Goal: Task Accomplishment & Management: Complete application form

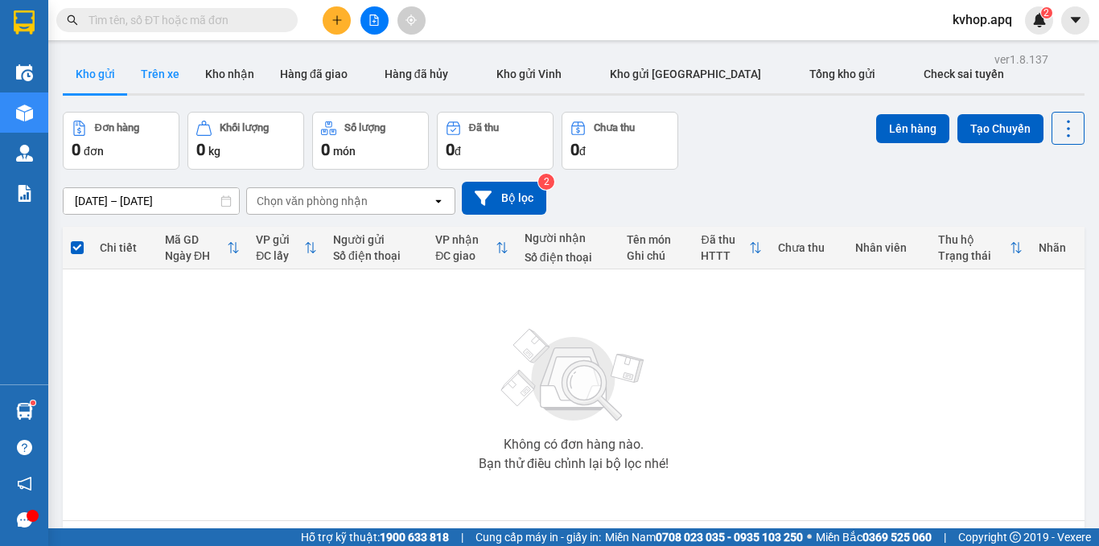
click at [176, 68] on button "Trên xe" at bounding box center [160, 74] width 64 height 39
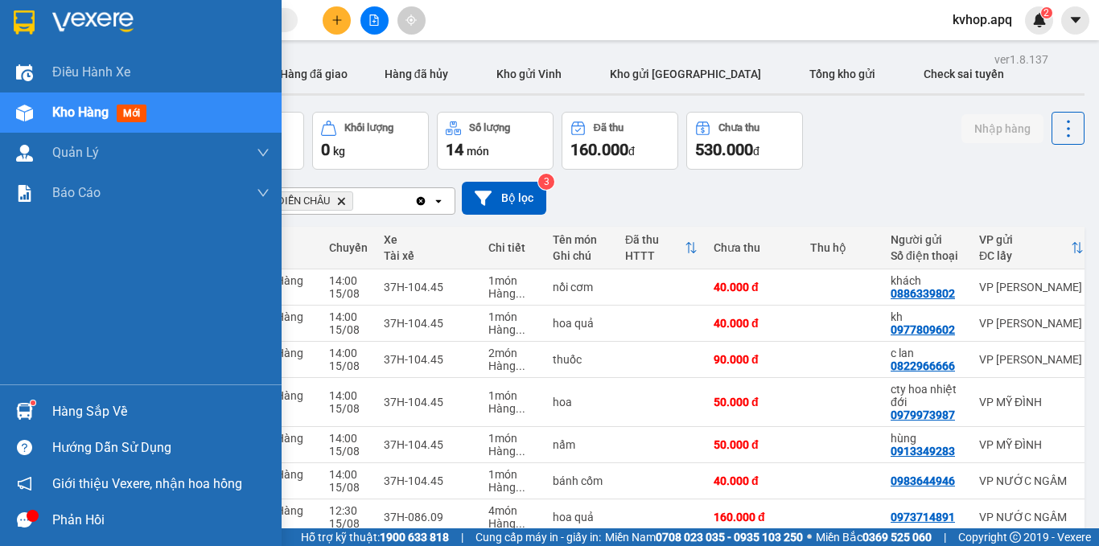
click at [75, 412] on div "Hàng sắp về" at bounding box center [160, 412] width 217 height 24
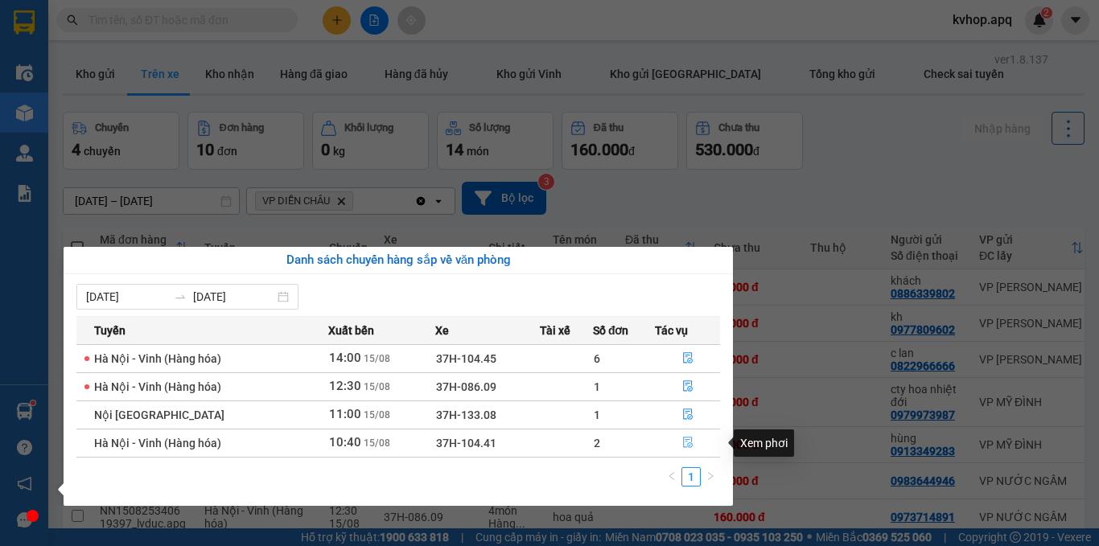
click at [690, 438] on icon "file-done" at bounding box center [688, 443] width 10 height 11
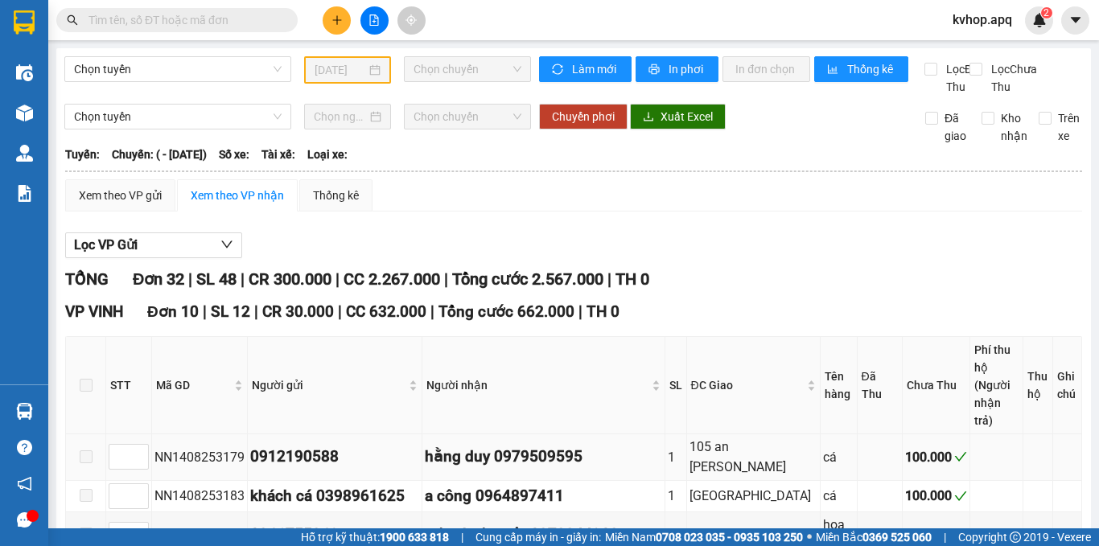
click at [687, 443] on td "1" at bounding box center [676, 458] width 22 height 46
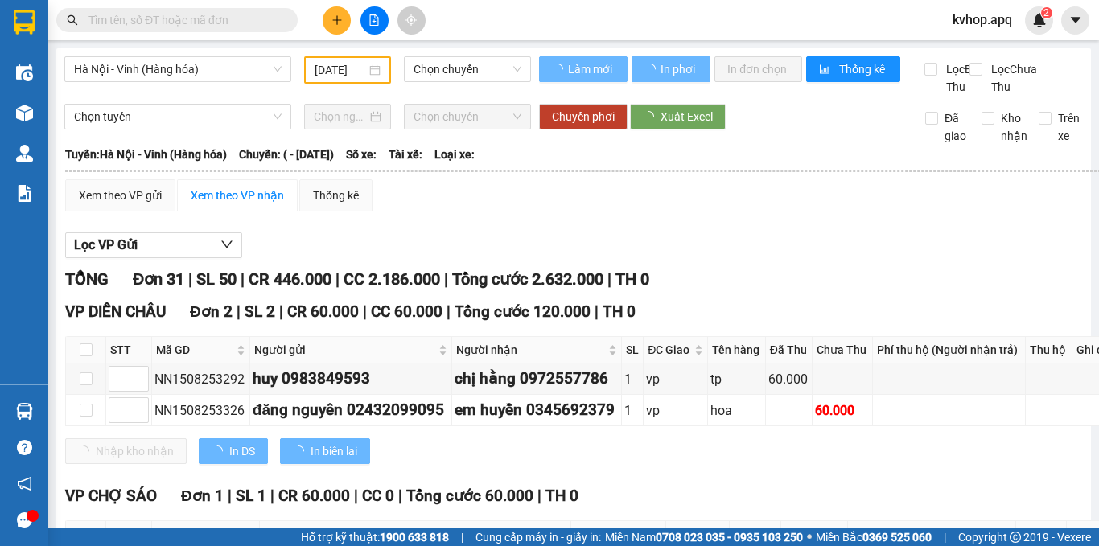
type input "[DATE]"
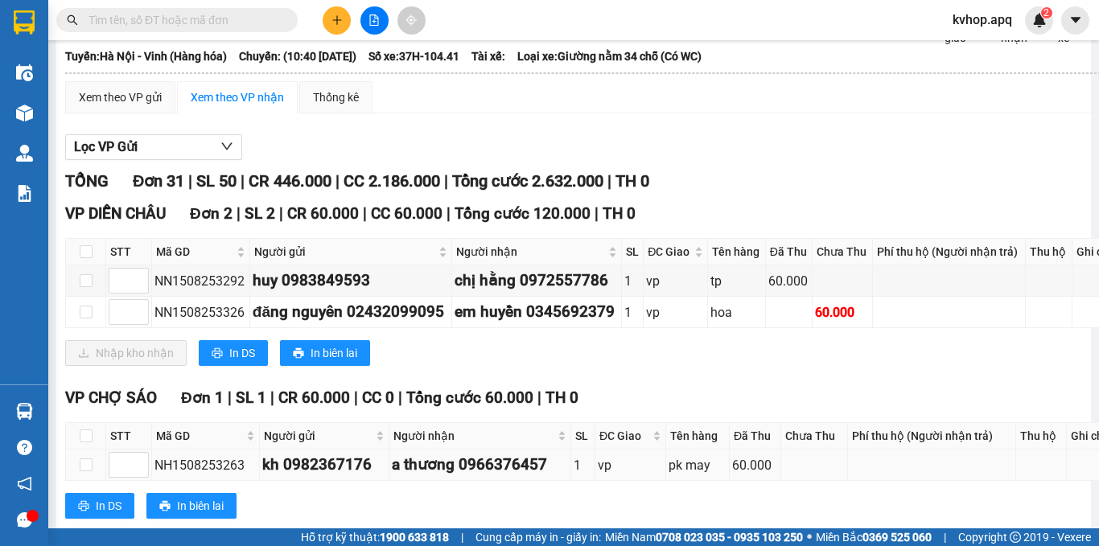
scroll to position [18, 0]
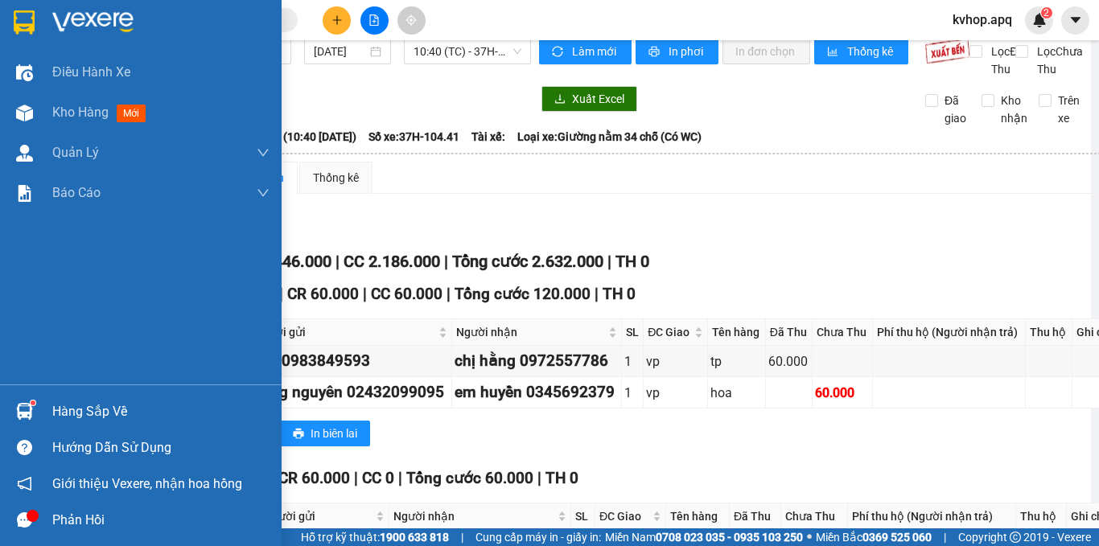
click at [76, 406] on div "Hàng sắp về" at bounding box center [160, 412] width 217 height 24
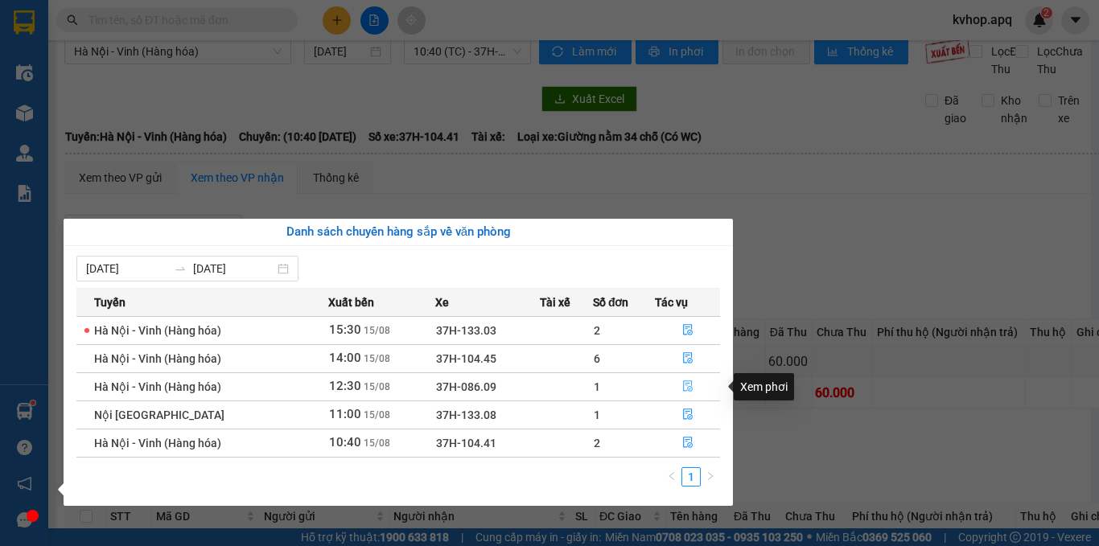
click at [690, 386] on icon "file-done" at bounding box center [687, 386] width 11 height 11
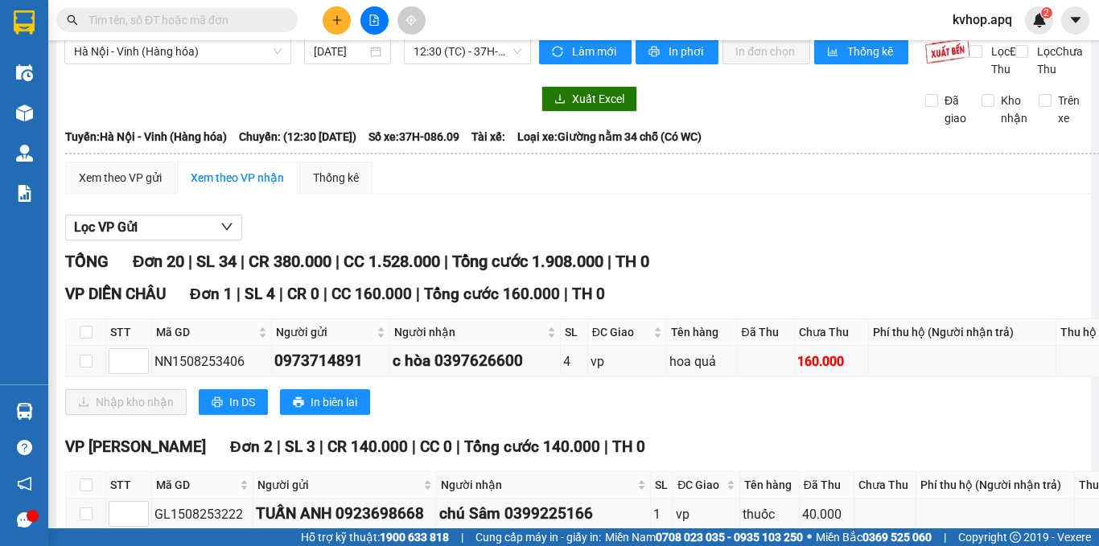
click at [672, 303] on div "VP DIỄN CHÂU Đơn 1 | SL 4 | CR 0 | CC 160.000 | Tổng cước 160.000 | TH 0" at bounding box center [618, 294] width 1107 height 24
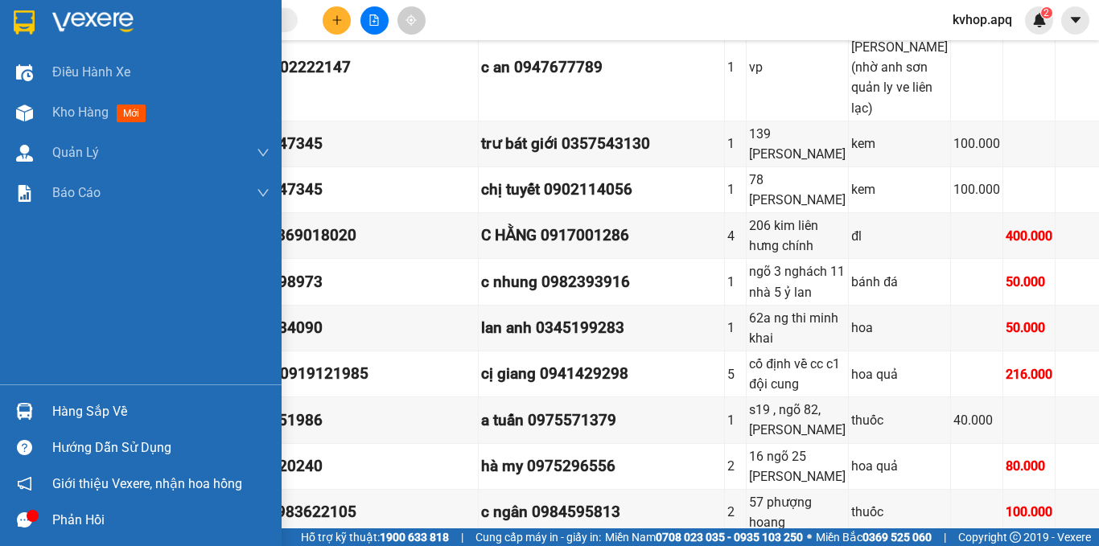
click at [56, 418] on div "Hàng sắp về" at bounding box center [160, 412] width 217 height 24
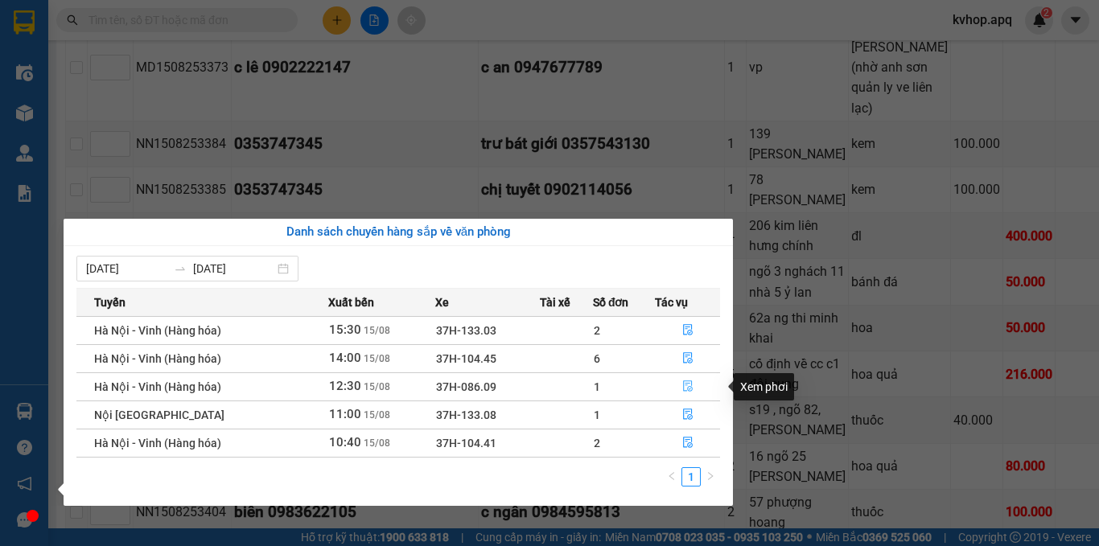
click at [684, 389] on icon "file-done" at bounding box center [687, 386] width 11 height 11
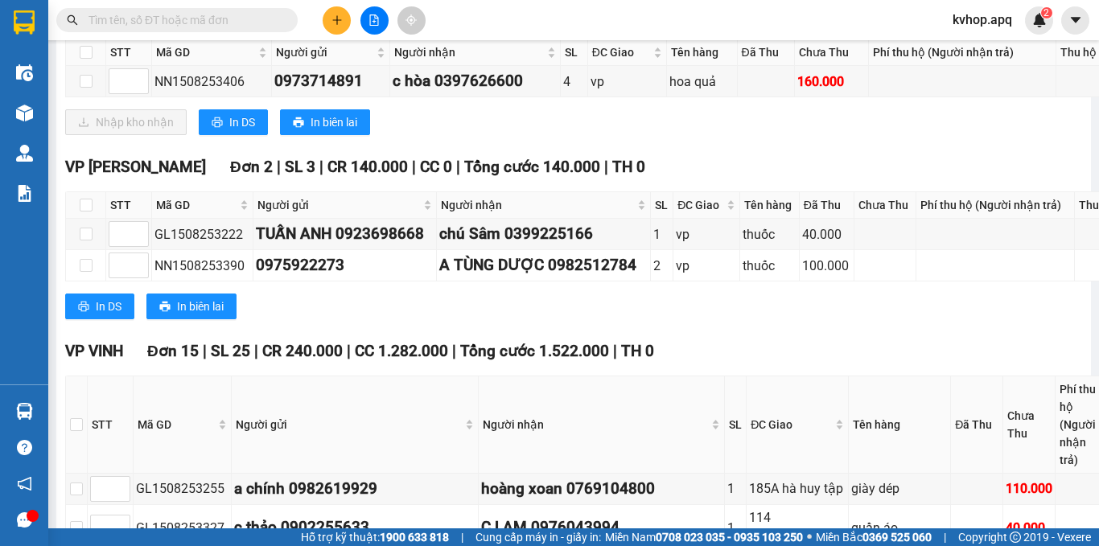
scroll to position [0, 0]
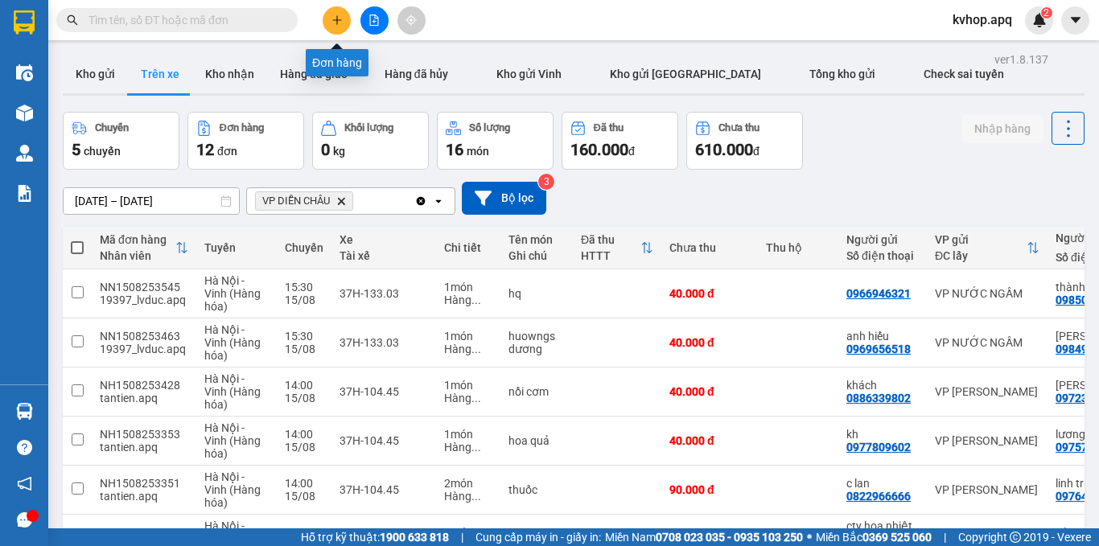
click at [340, 27] on button at bounding box center [337, 20] width 28 height 28
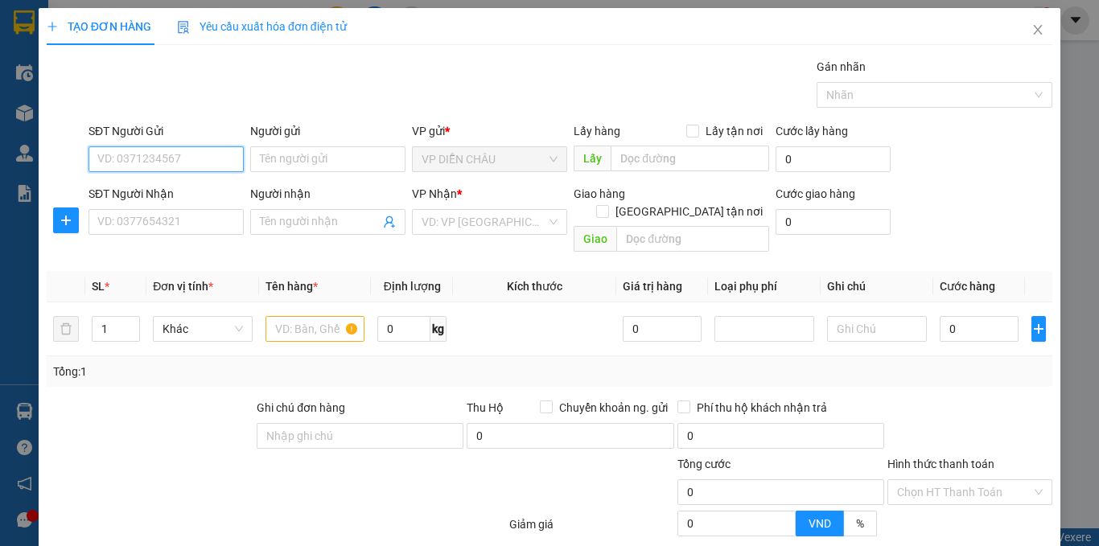
click at [136, 171] on input "SĐT Người Gửi" at bounding box center [166, 159] width 155 height 26
type input "0399608474"
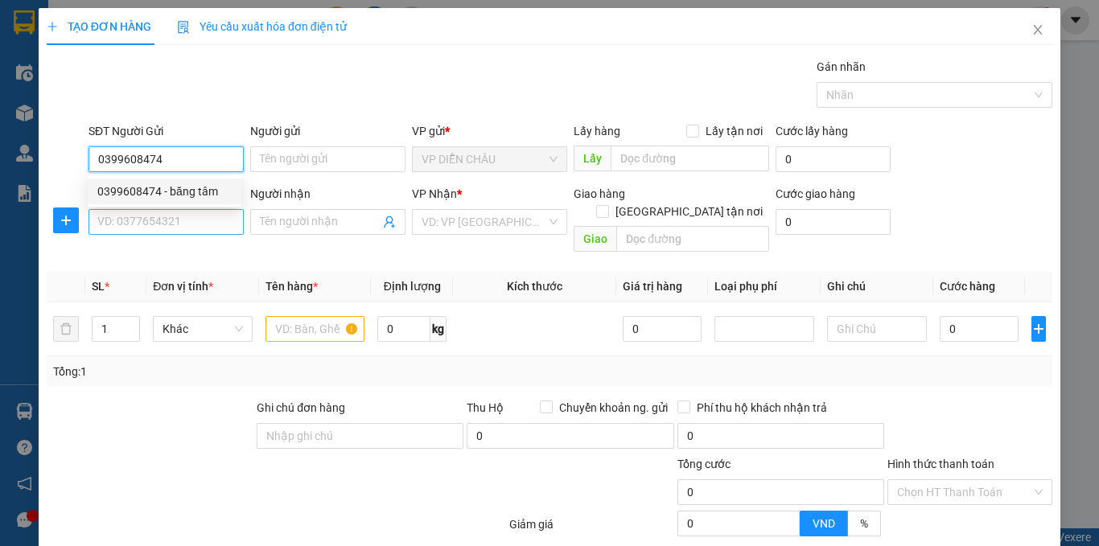
drag, startPoint x: 171, startPoint y: 184, endPoint x: 165, endPoint y: 215, distance: 31.1
click at [171, 189] on div "0399608474 - băng tâm" at bounding box center [164, 192] width 134 height 18
type input "băng tâm"
checkbox input "true"
type input "VP Diễn Châu"
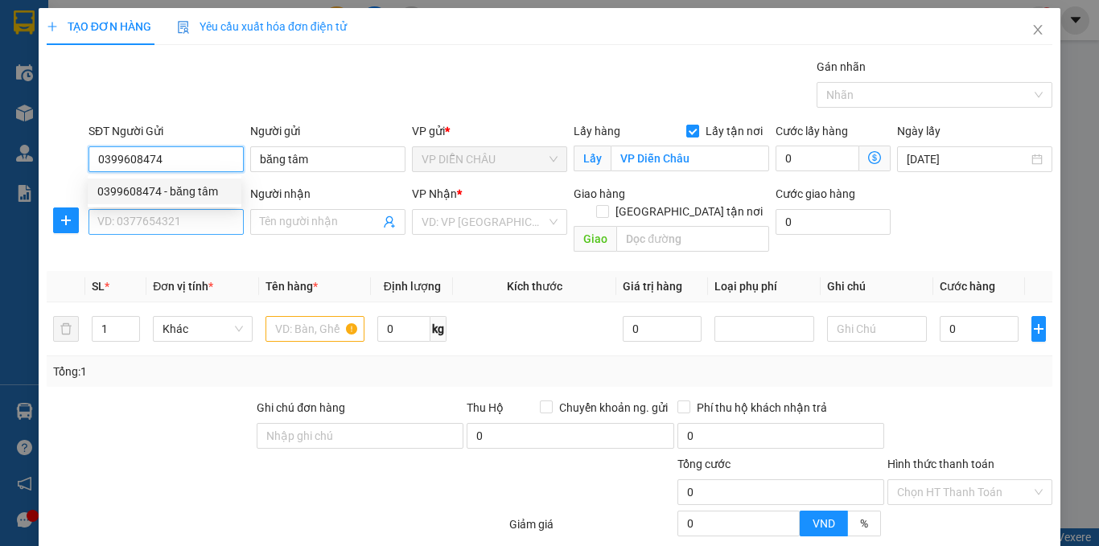
type input "0399608474"
click at [164, 219] on input "SĐT Người Nhận" at bounding box center [166, 222] width 155 height 26
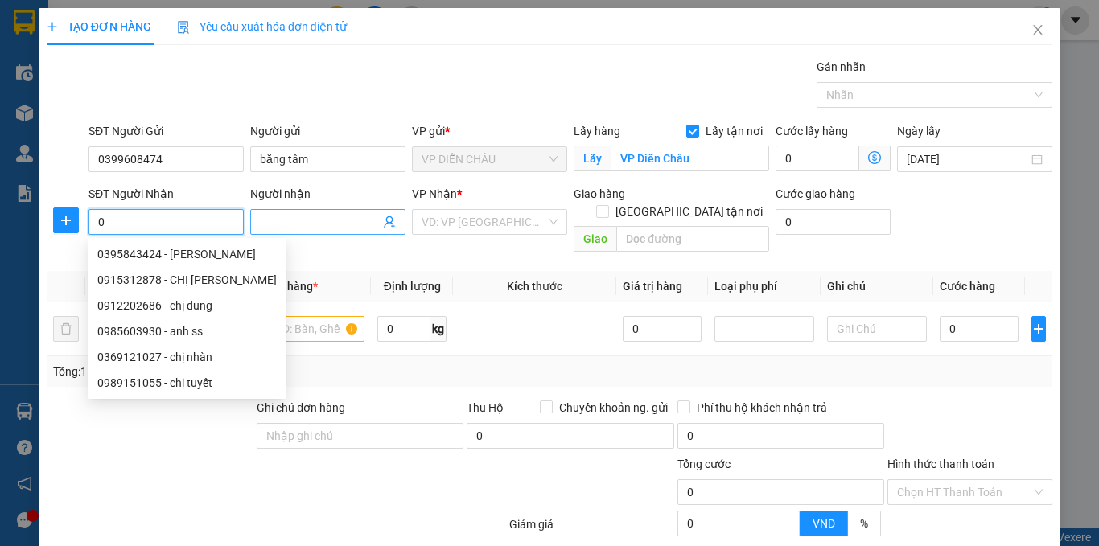
type input "0"
click at [264, 218] on input "Người nhận" at bounding box center [320, 222] width 120 height 18
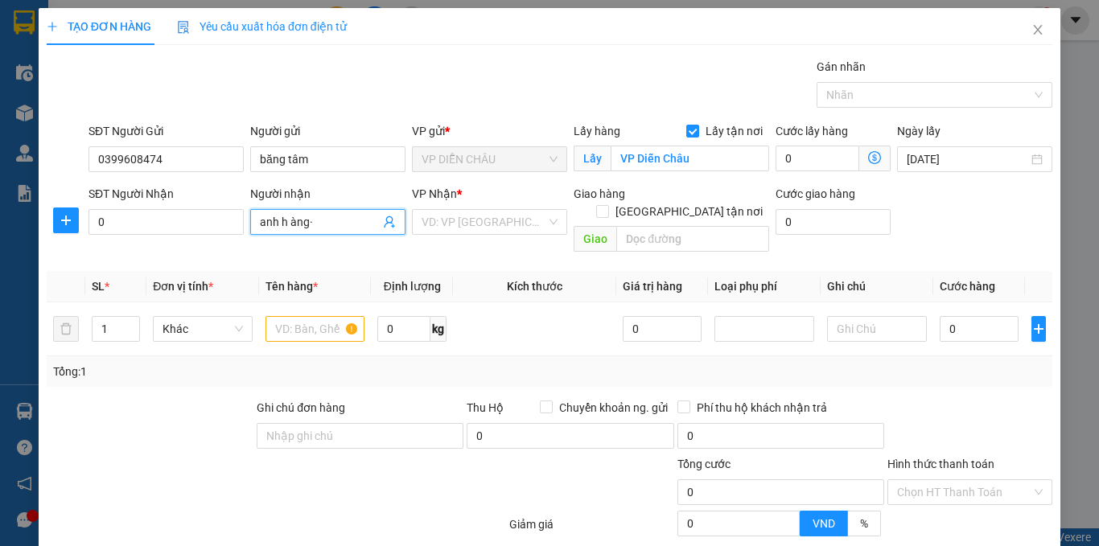
click at [326, 223] on input "anh h àng·" at bounding box center [320, 222] width 120 height 18
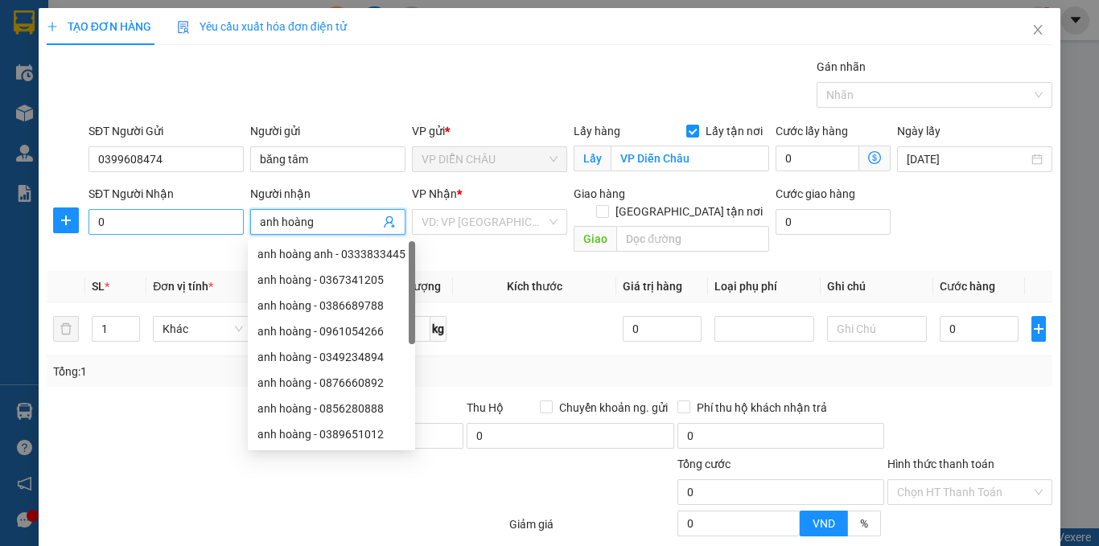
type input "anh hoàng"
click at [128, 225] on input "0" at bounding box center [166, 222] width 155 height 26
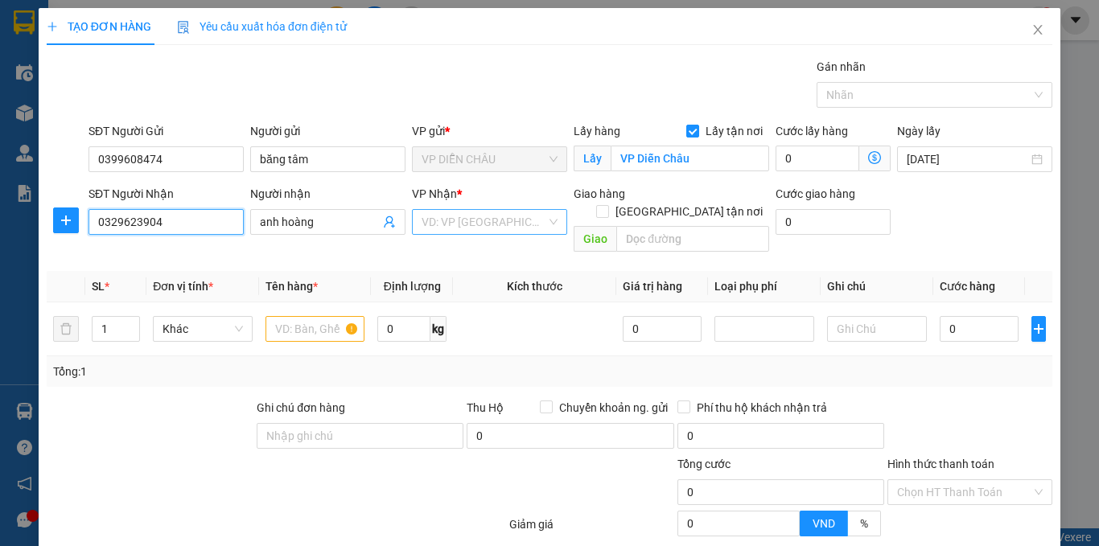
type input "0329623904"
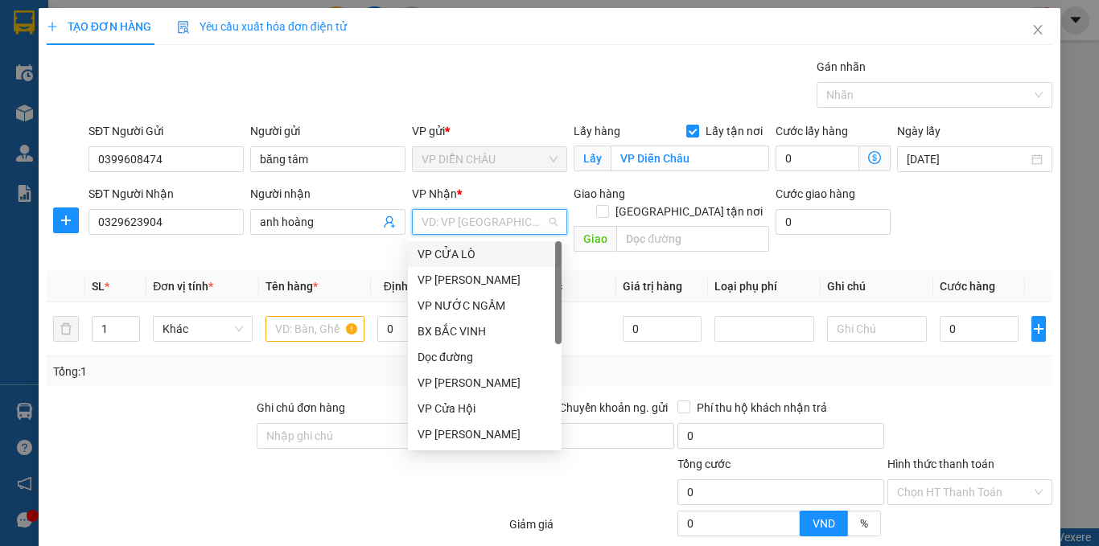
click at [462, 220] on input "search" at bounding box center [484, 222] width 125 height 24
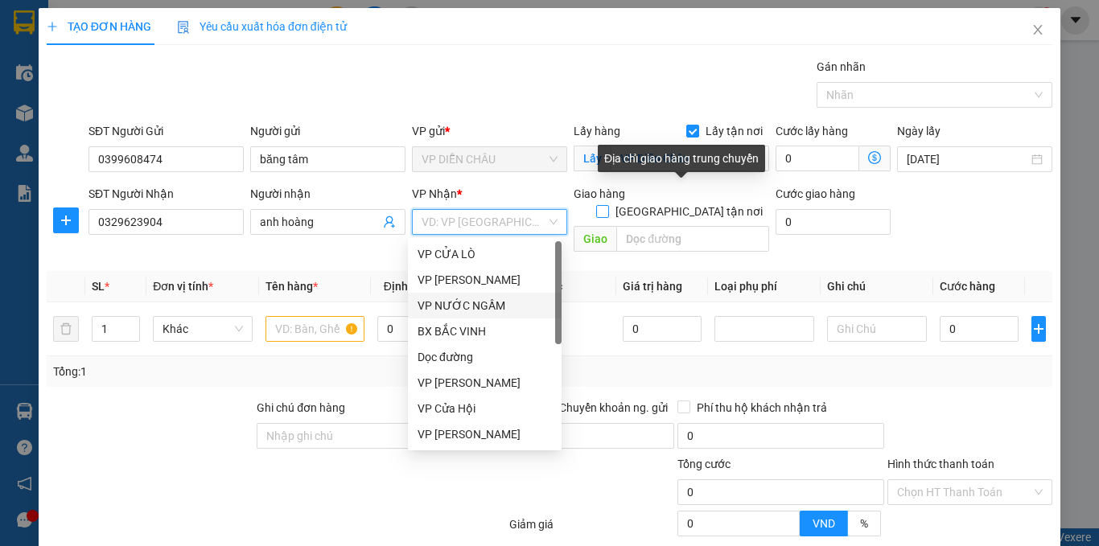
click at [608, 205] on input "[GEOGRAPHIC_DATA] tận nơi" at bounding box center [601, 210] width 11 height 11
checkbox input "true"
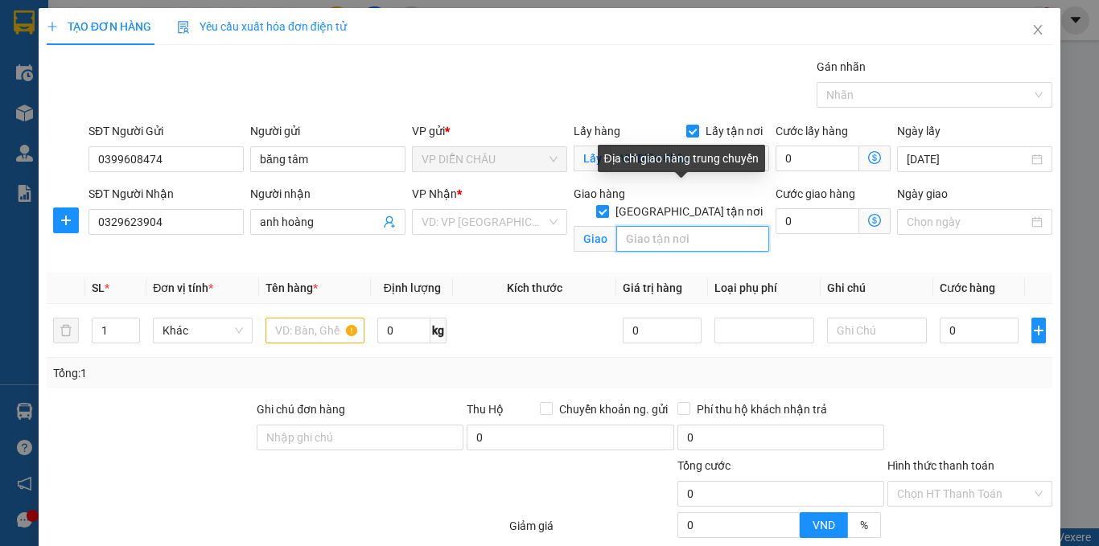
click at [658, 226] on input "text" at bounding box center [692, 239] width 153 height 26
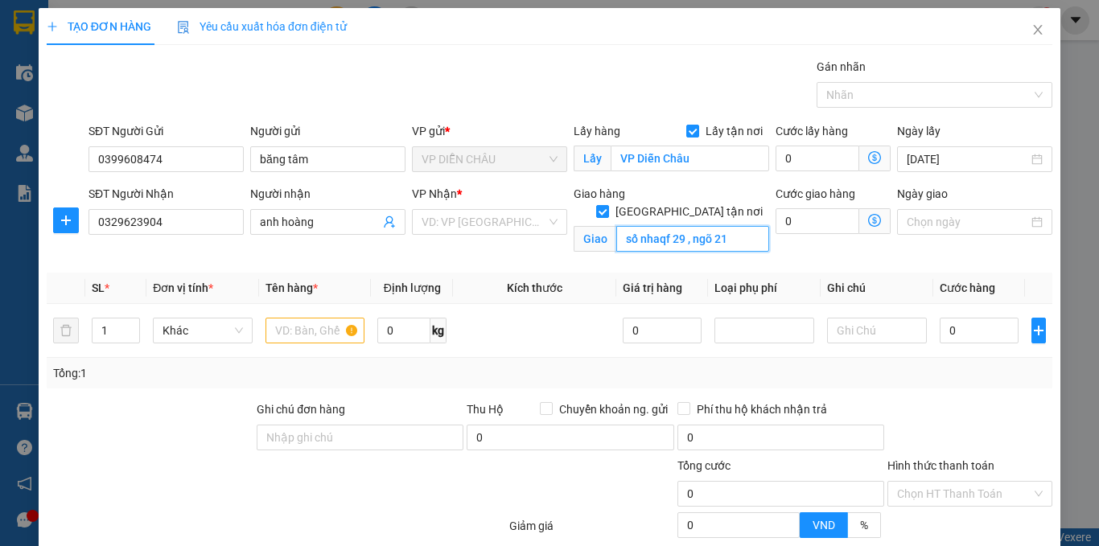
click at [667, 226] on input "số nhaqf 29 , ngõ 21" at bounding box center [692, 239] width 153 height 26
click at [715, 226] on input "số nha 29 , ngõ 21" at bounding box center [692, 239] width 153 height 26
type input "số nha 29 , ngõ [STREET_ADDRESS][PERSON_NAME]"
click at [312, 327] on input "text" at bounding box center [316, 331] width 100 height 26
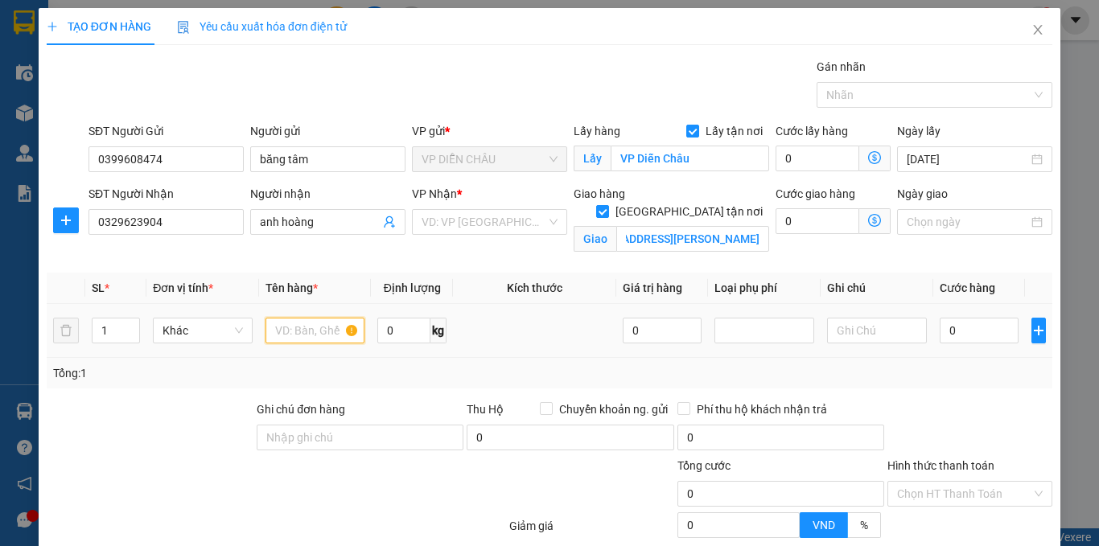
scroll to position [0, 0]
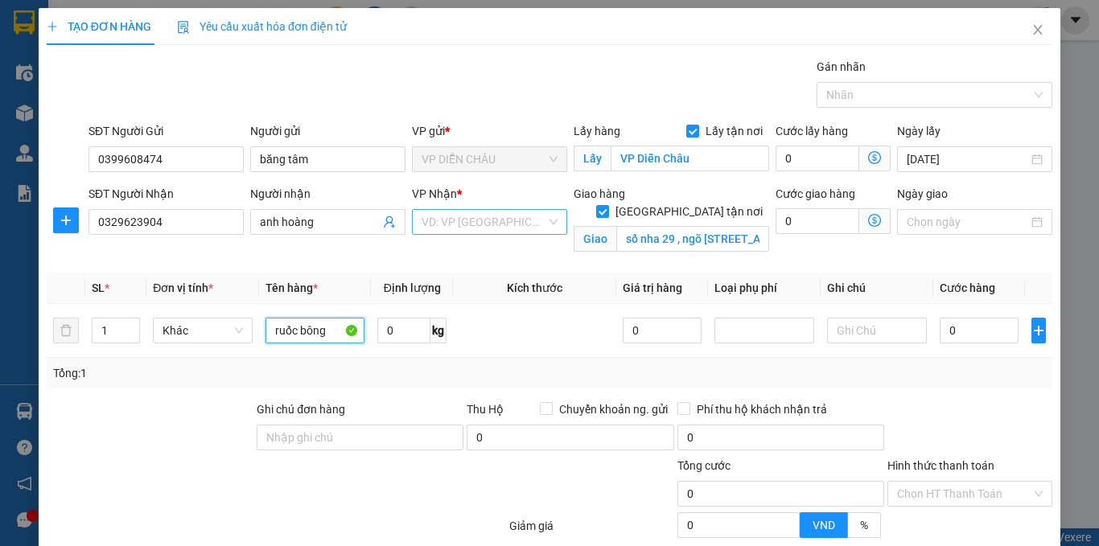
type input "ruốc bông"
click at [426, 218] on input "search" at bounding box center [484, 222] width 125 height 24
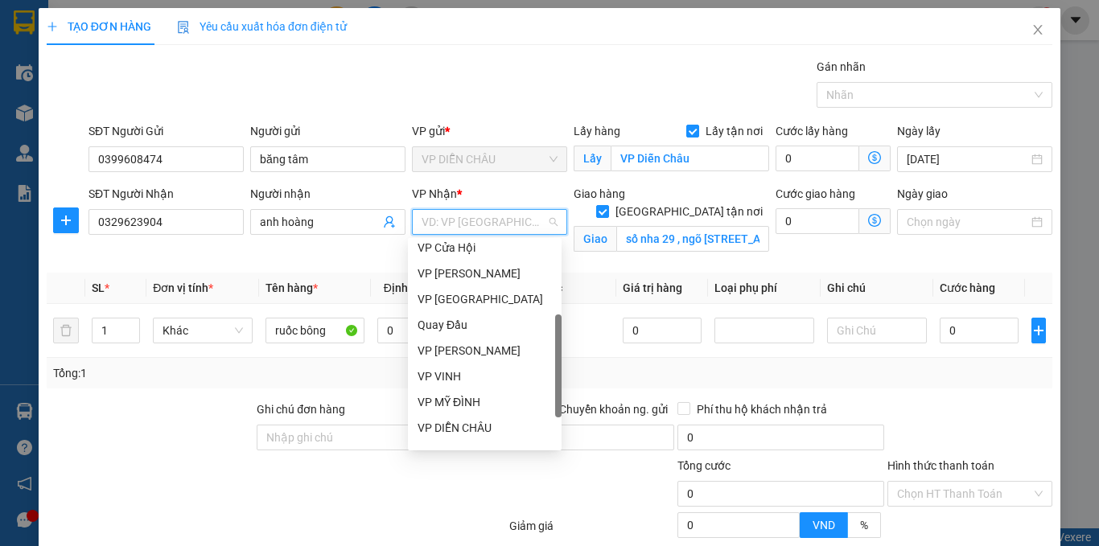
scroll to position [225, 0]
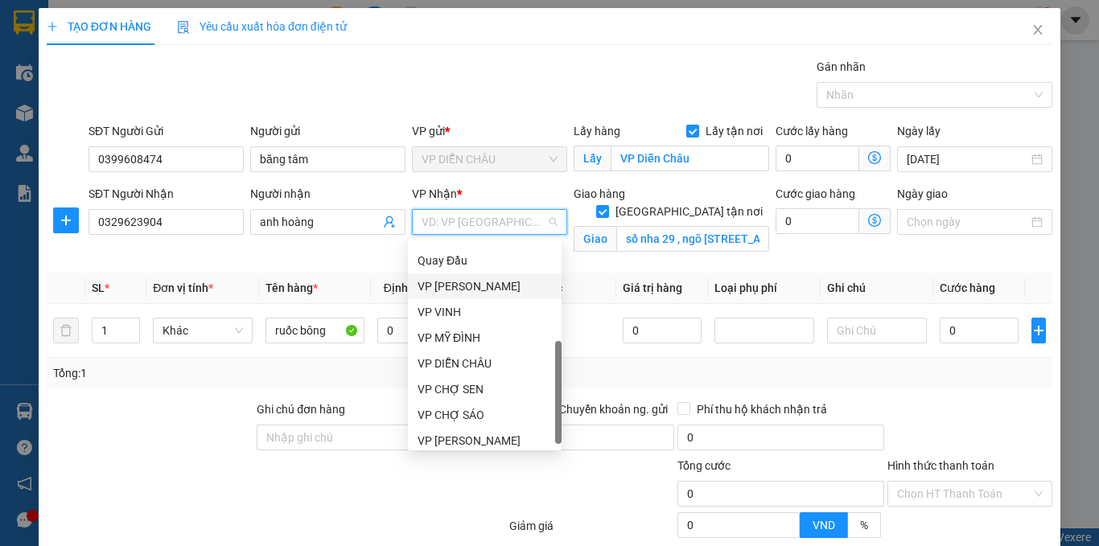
click at [412, 290] on div "VP [PERSON_NAME]" at bounding box center [485, 287] width 154 height 26
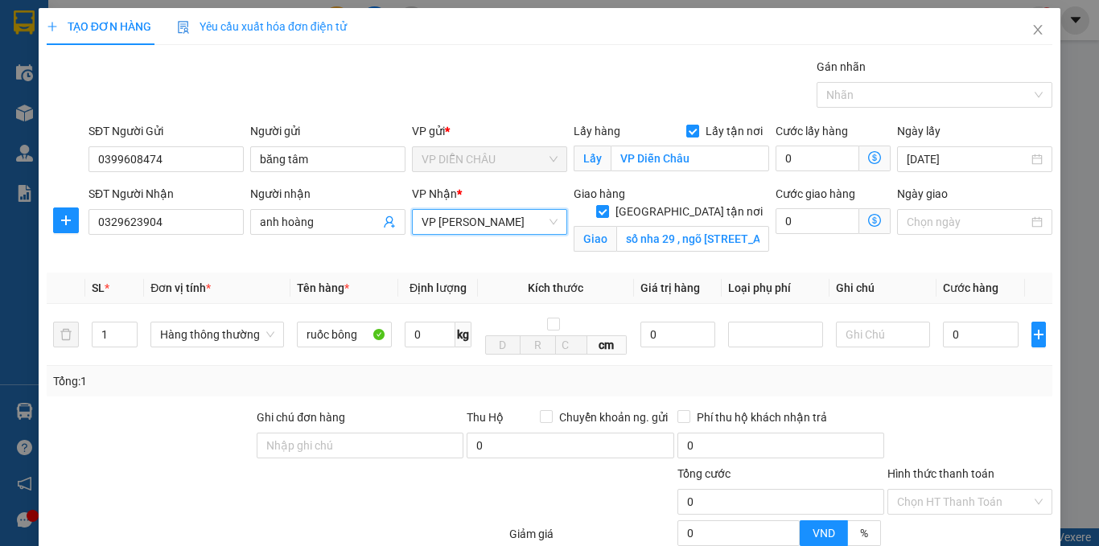
click at [479, 232] on span "VP [PERSON_NAME]" at bounding box center [490, 222] width 136 height 24
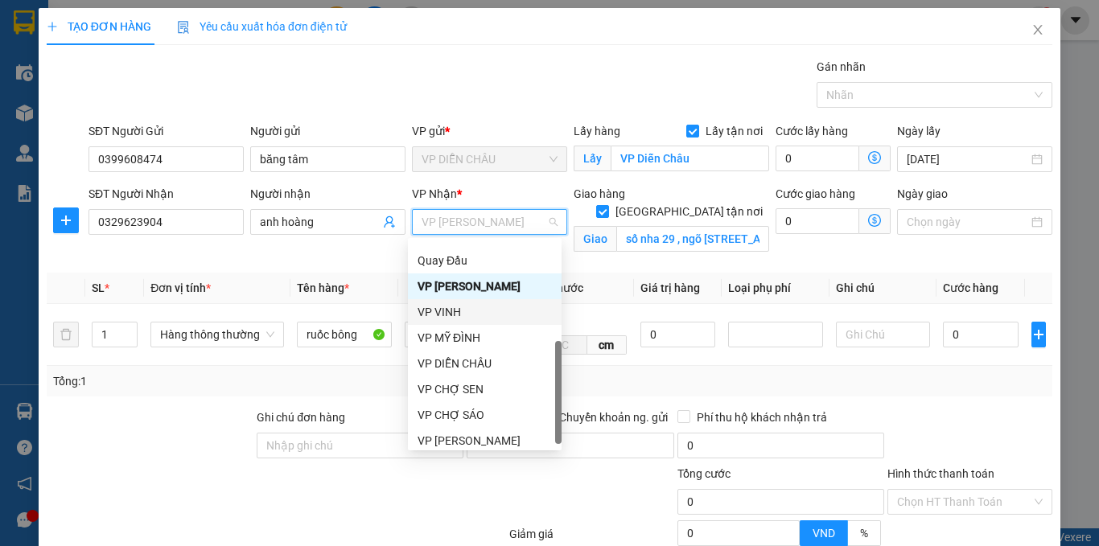
click at [443, 310] on div "VP VINH" at bounding box center [485, 312] width 134 height 18
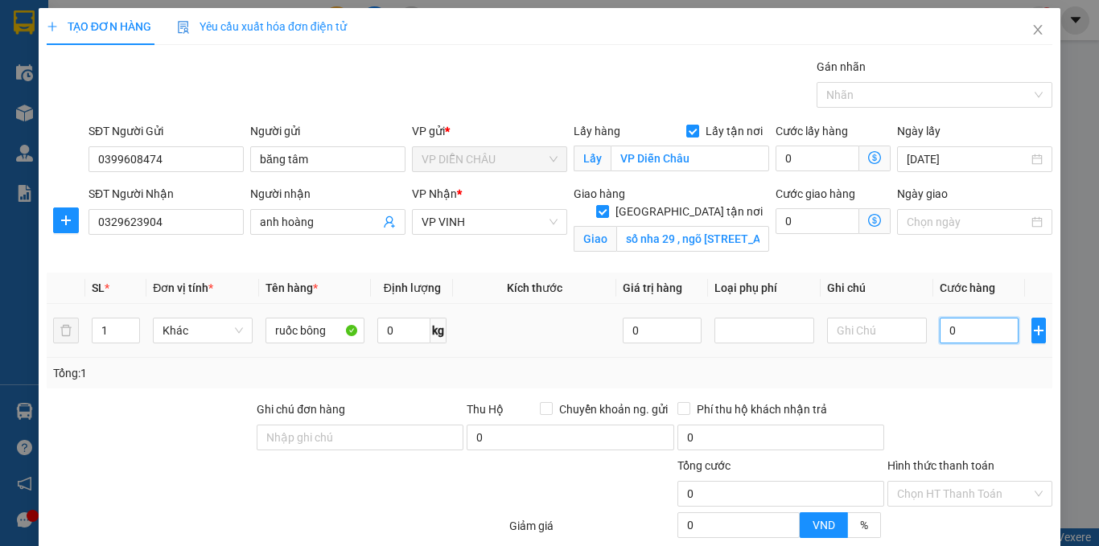
click at [940, 325] on input "0" at bounding box center [979, 331] width 79 height 26
type input "30"
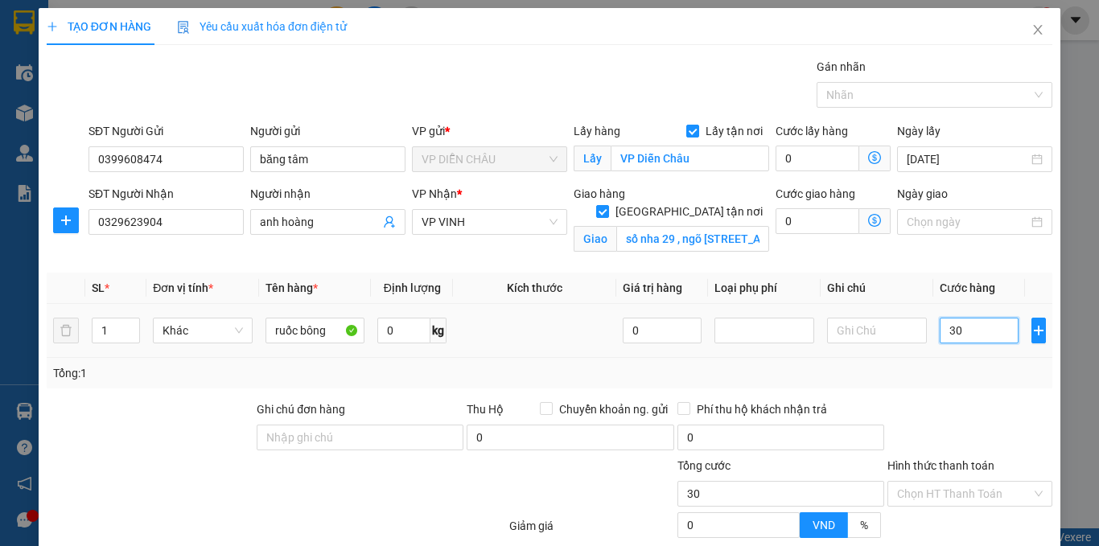
type input "300"
type input "3.000"
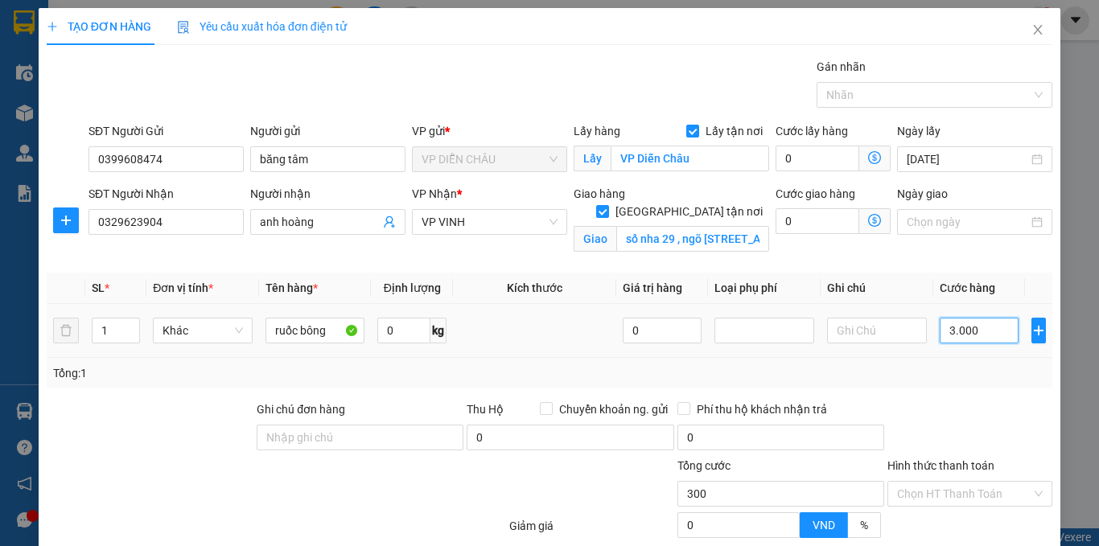
type input "3.000"
type input "30.000"
type input "300.000"
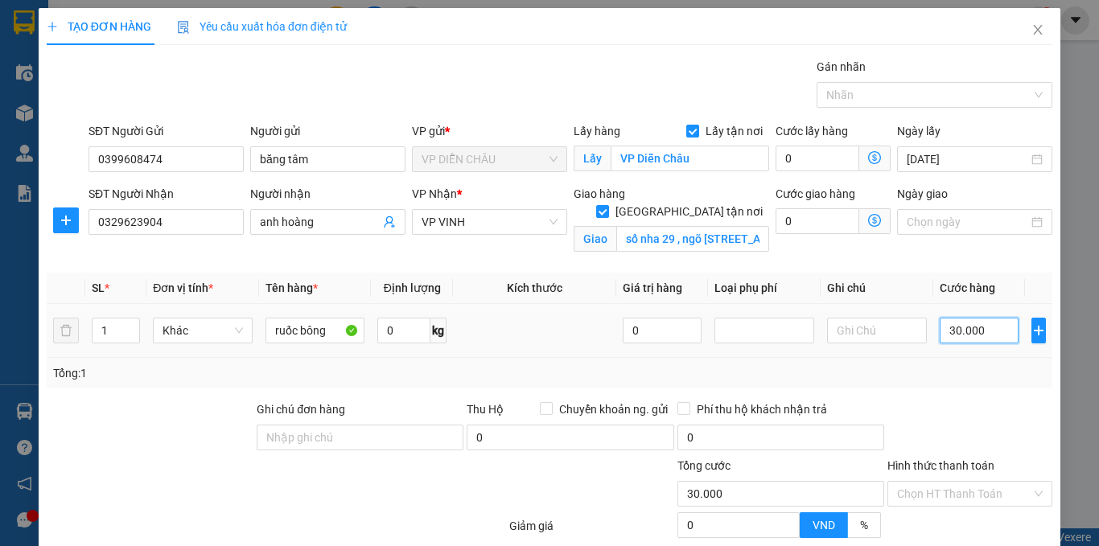
type input "300.000"
type input "30.000"
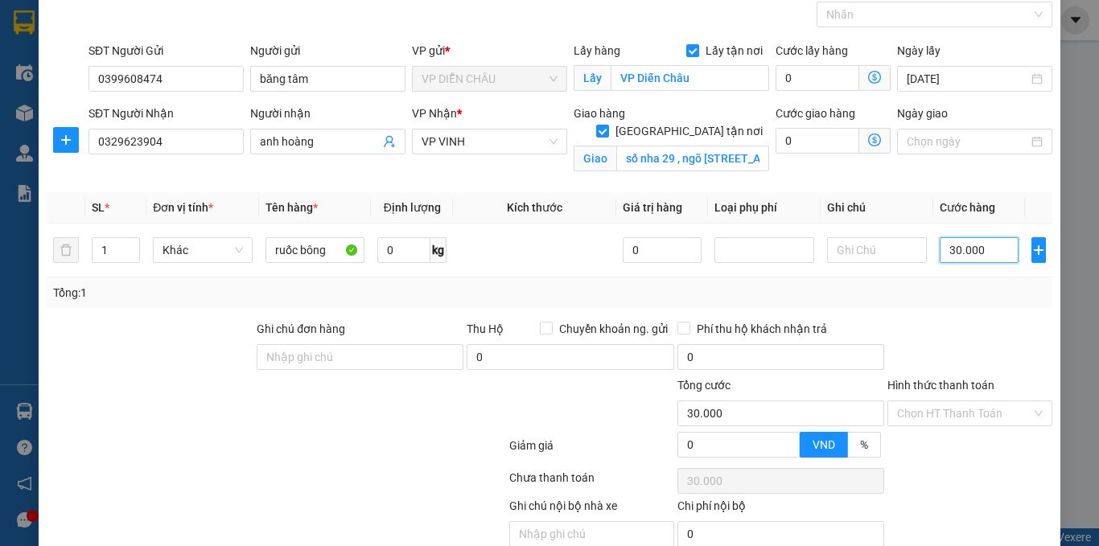
scroll to position [150, 0]
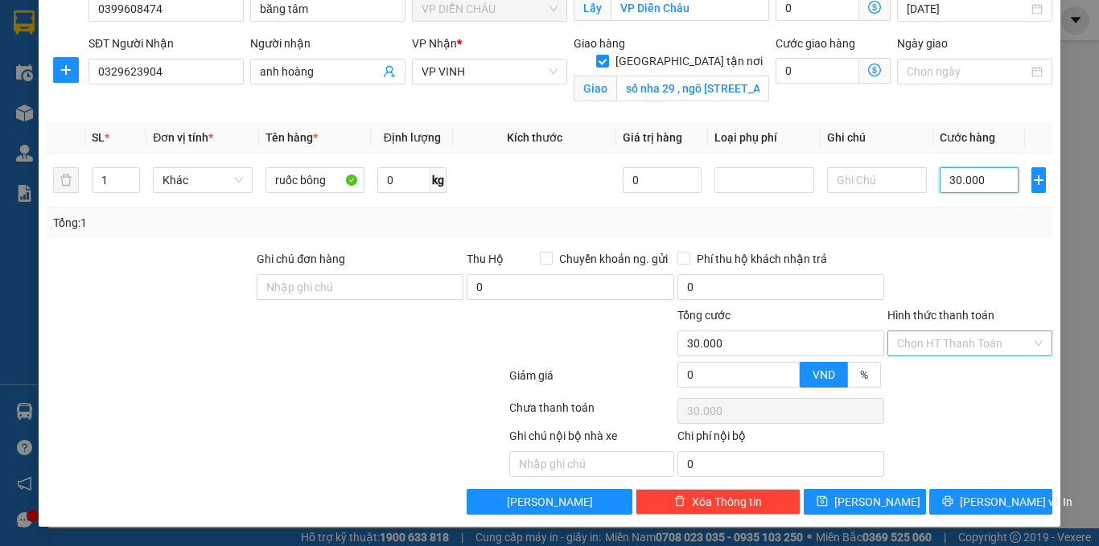
type input "30.000"
click at [960, 352] on input "Hình thức thanh toán" at bounding box center [964, 344] width 134 height 24
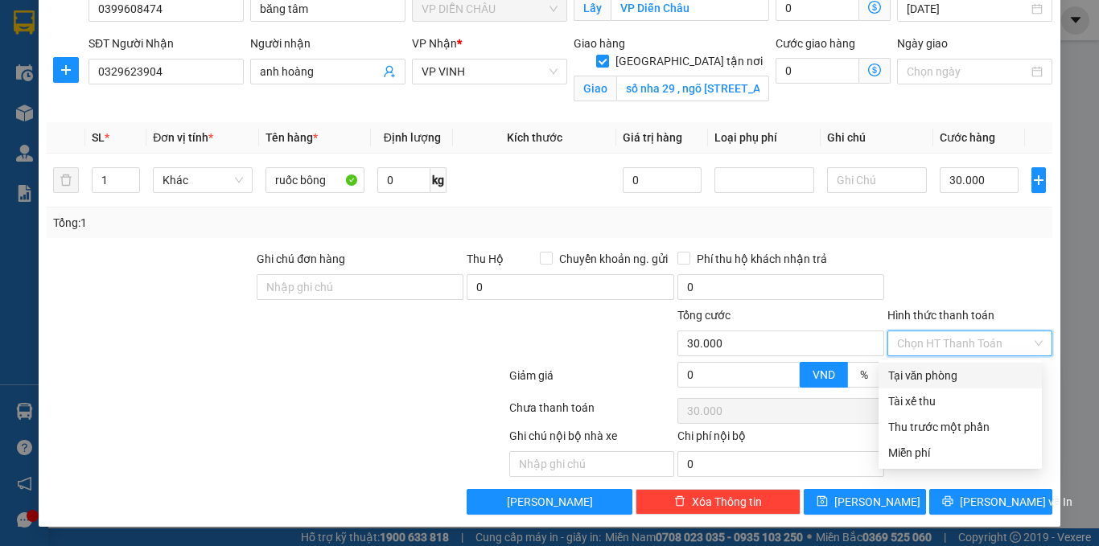
click at [944, 374] on div "Tại văn phòng" at bounding box center [960, 376] width 144 height 18
type input "0"
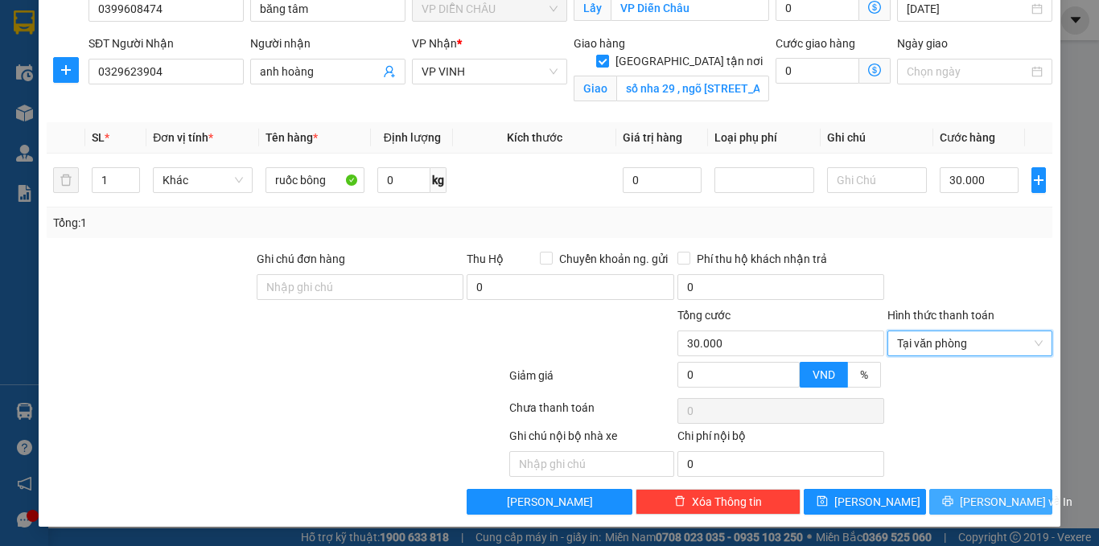
click at [979, 503] on span "[PERSON_NAME] và In" at bounding box center [1016, 502] width 113 height 18
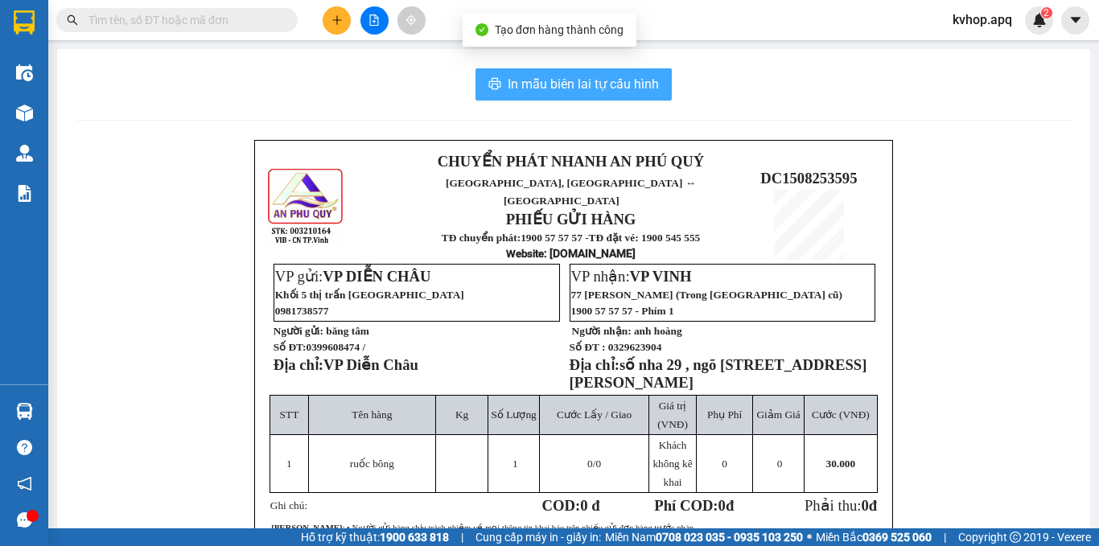
drag, startPoint x: 628, startPoint y: 67, endPoint x: 619, endPoint y: 85, distance: 20.5
click at [621, 77] on div "In mẫu biên lai tự cấu hình CHUYỂN PHÁT NHANH AN [GEOGRAPHIC_DATA], [GEOGRAPHIC…" at bounding box center [573, 401] width 1033 height 704
click at [619, 85] on span "In mẫu biên lai tự cấu hình" at bounding box center [583, 84] width 151 height 20
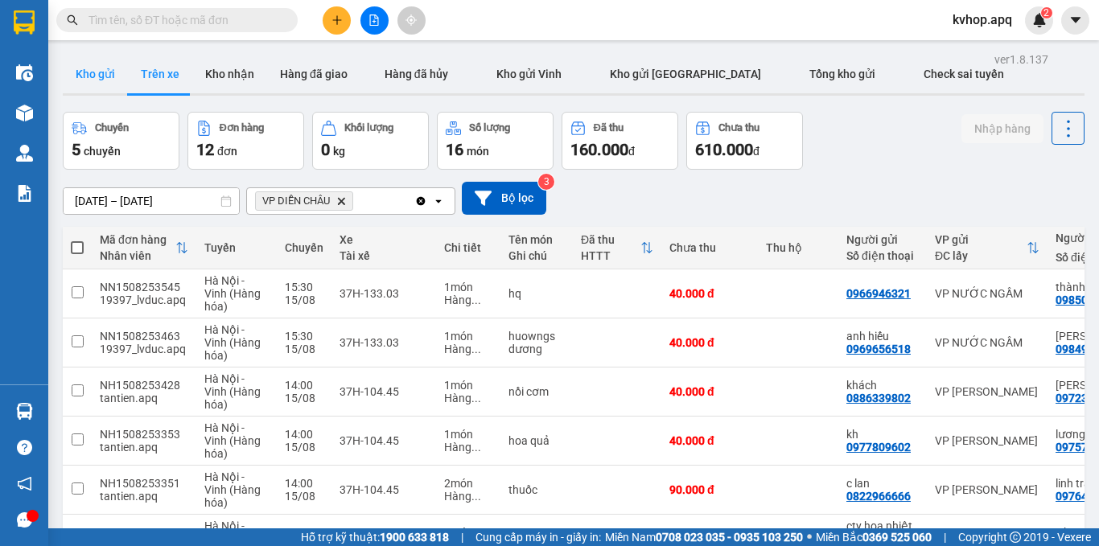
click at [83, 80] on button "Kho gửi" at bounding box center [95, 74] width 65 height 39
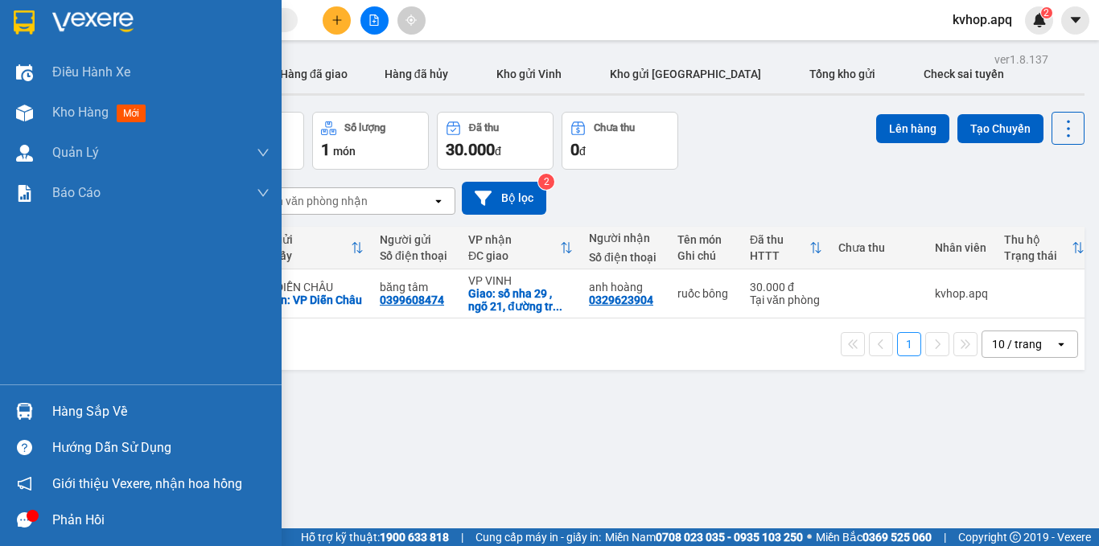
click at [108, 411] on div "Hàng sắp về" at bounding box center [160, 412] width 217 height 24
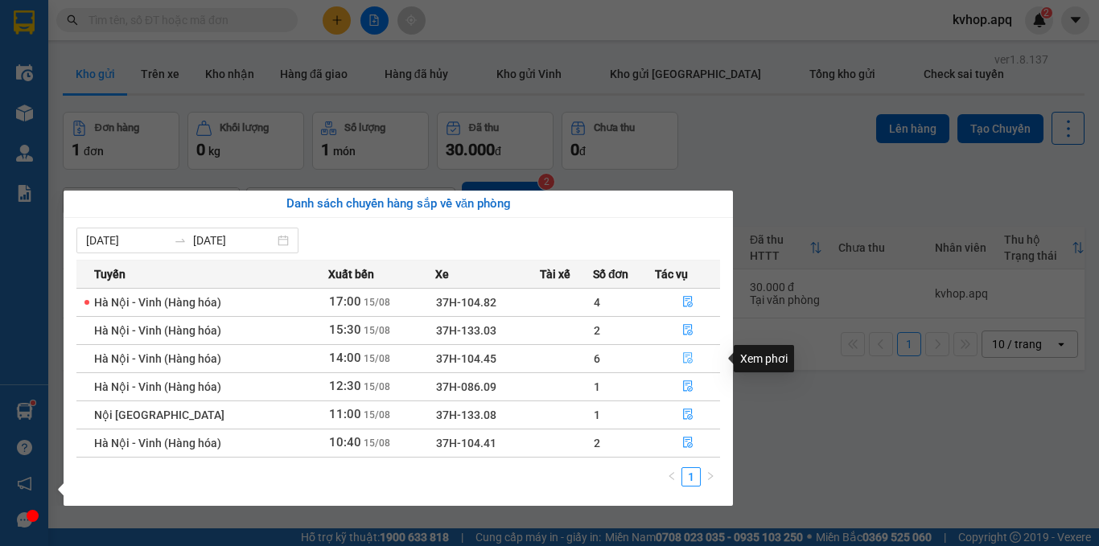
click at [690, 359] on icon "file-done" at bounding box center [688, 358] width 10 height 11
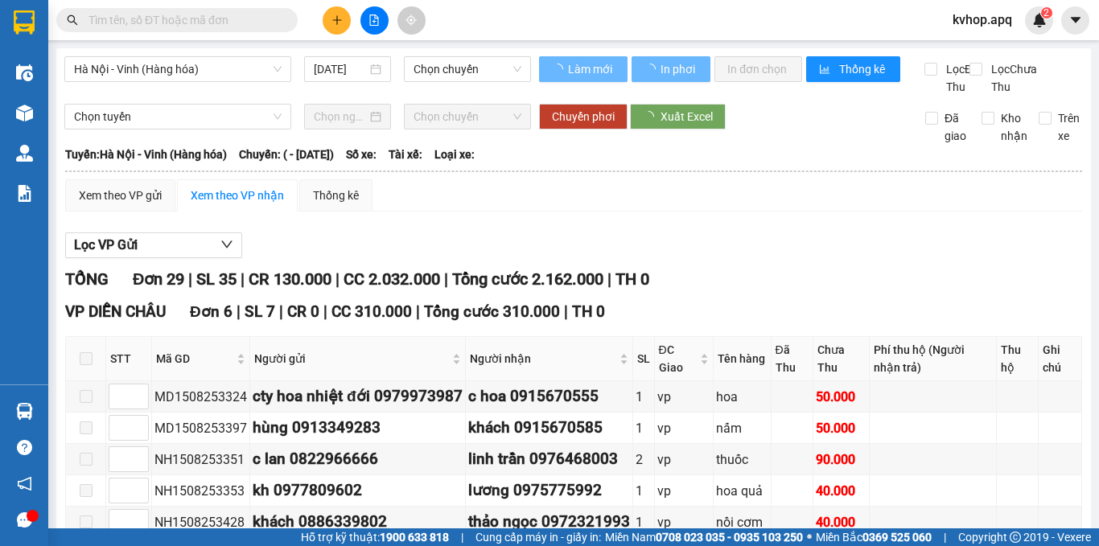
scroll to position [241, 0]
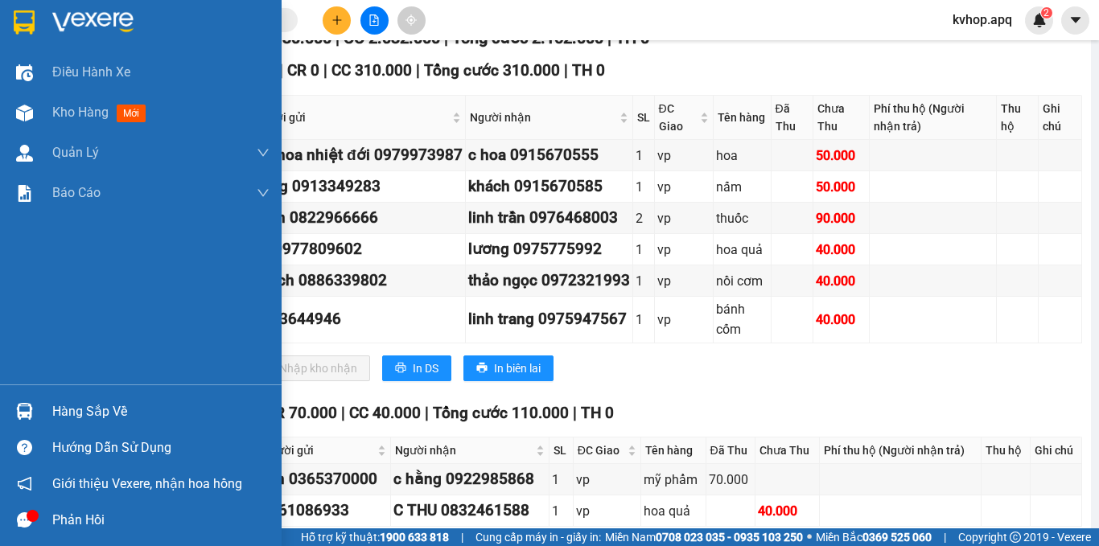
click at [74, 427] on div "Hàng sắp về" at bounding box center [141, 412] width 282 height 36
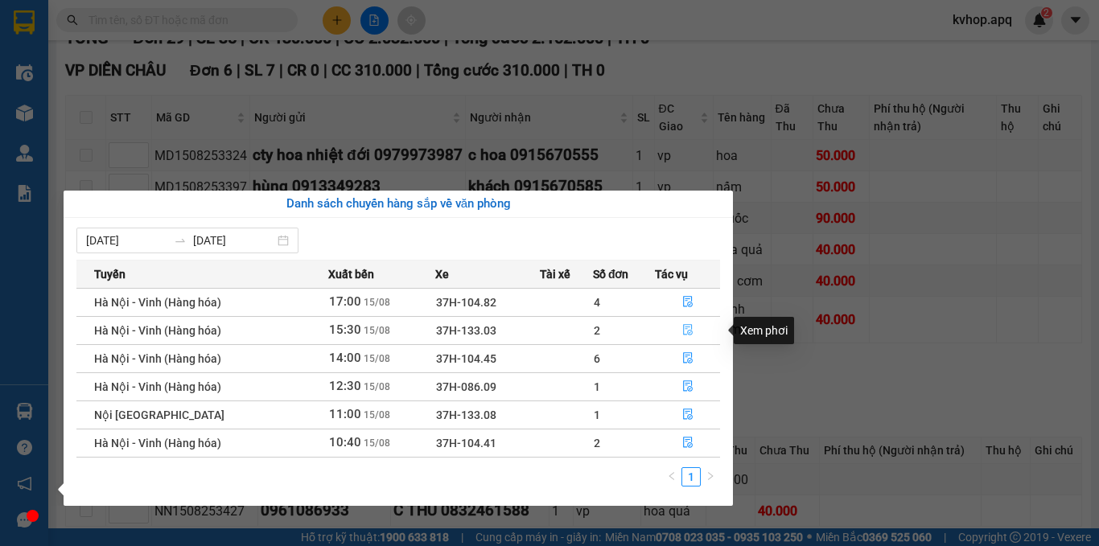
click at [686, 331] on icon "file-done" at bounding box center [687, 329] width 11 height 11
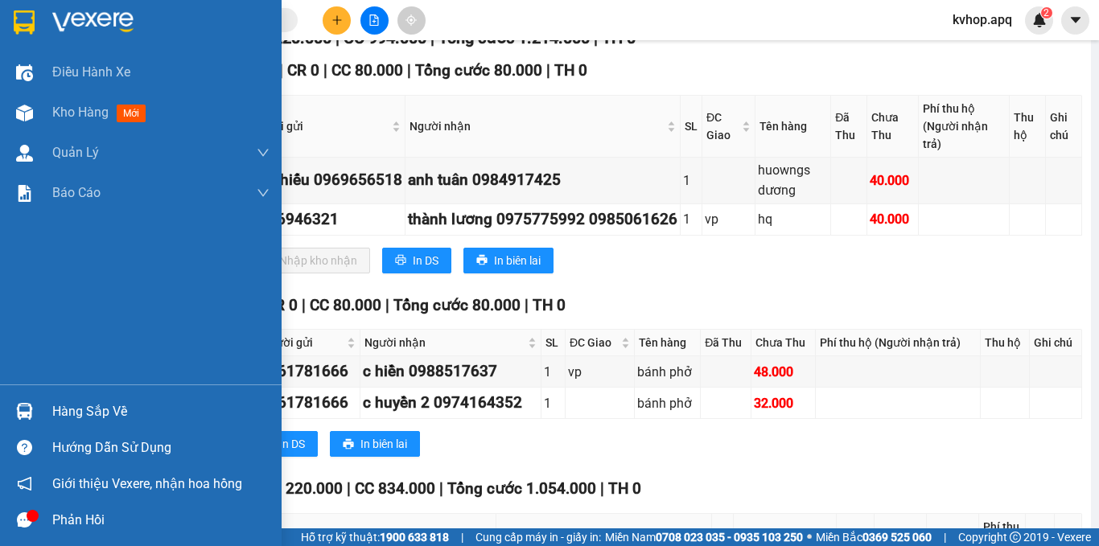
drag, startPoint x: 83, startPoint y: 416, endPoint x: 167, endPoint y: 412, distance: 84.6
click at [85, 416] on div "Hàng sắp về" at bounding box center [160, 412] width 217 height 24
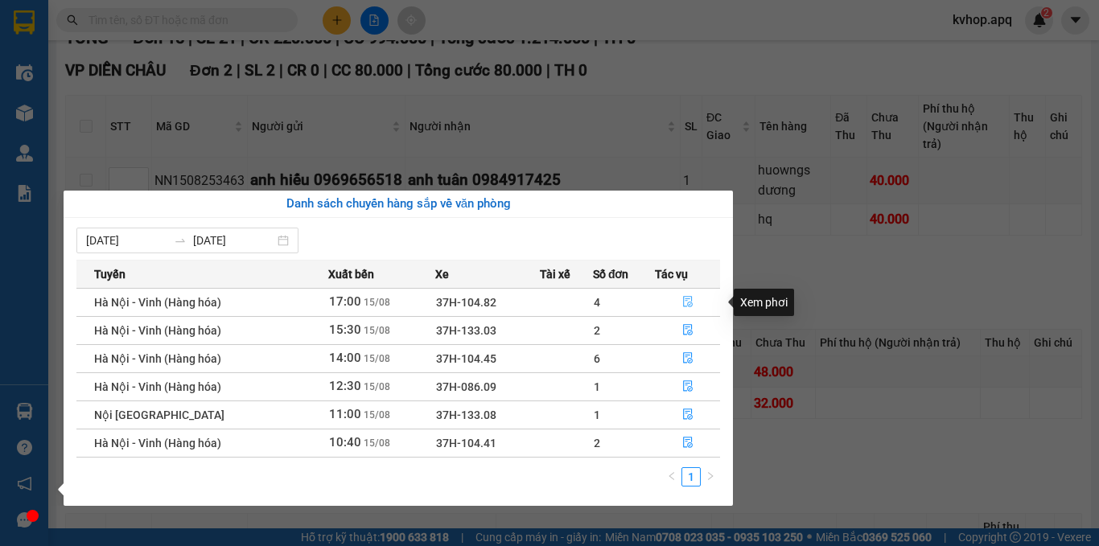
click at [685, 300] on icon "file-done" at bounding box center [687, 301] width 11 height 11
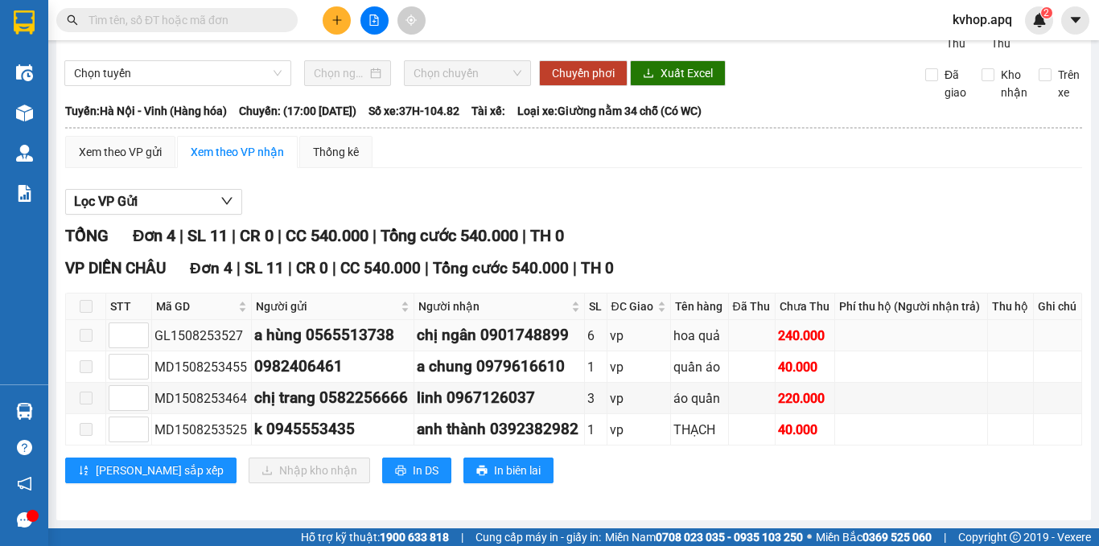
scroll to position [61, 0]
drag, startPoint x: 1082, startPoint y: 23, endPoint x: 1098, endPoint y: 244, distance: 221.1
click at [1098, 244] on section "Kết quả tìm kiếm ( 536 ) Bộ lọc Mã ĐH Trạng thái Món hàng Thu hộ Tổng cước Chưa…" at bounding box center [549, 273] width 1099 height 546
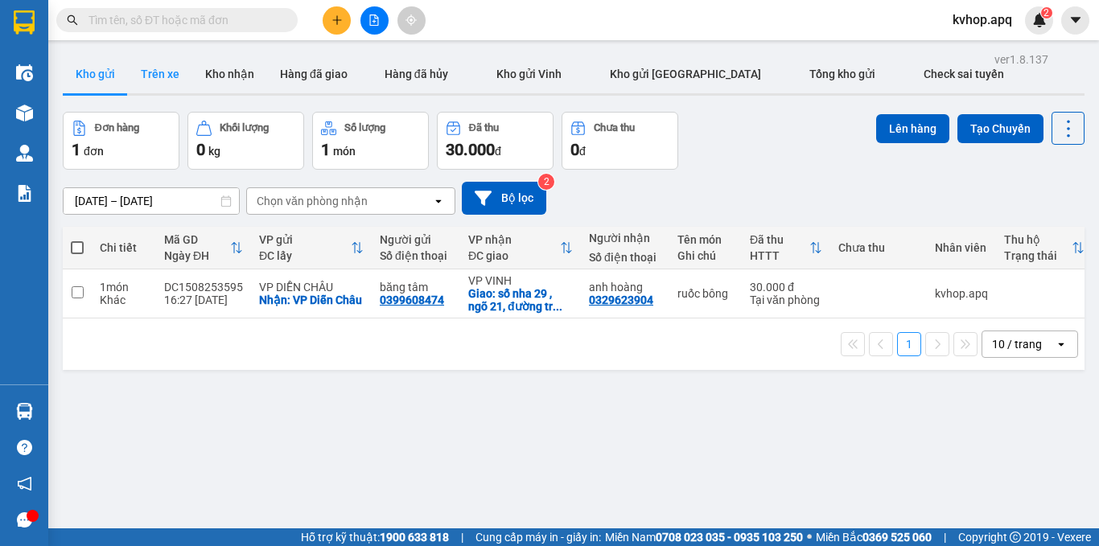
click at [175, 88] on button "Trên xe" at bounding box center [160, 74] width 64 height 39
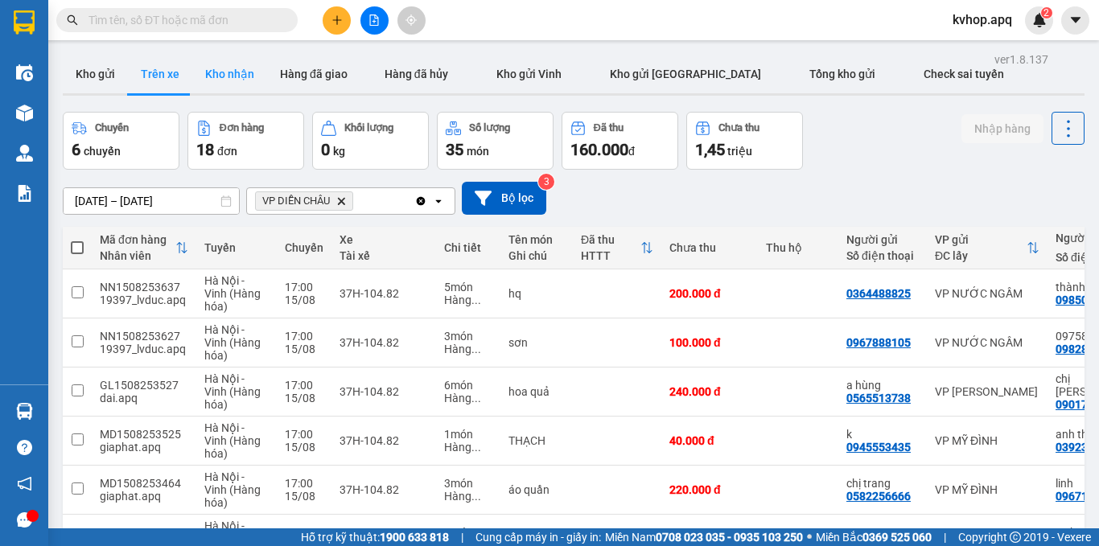
click at [239, 67] on button "Kho nhận" at bounding box center [229, 74] width 75 height 39
type input "[DATE] – [DATE]"
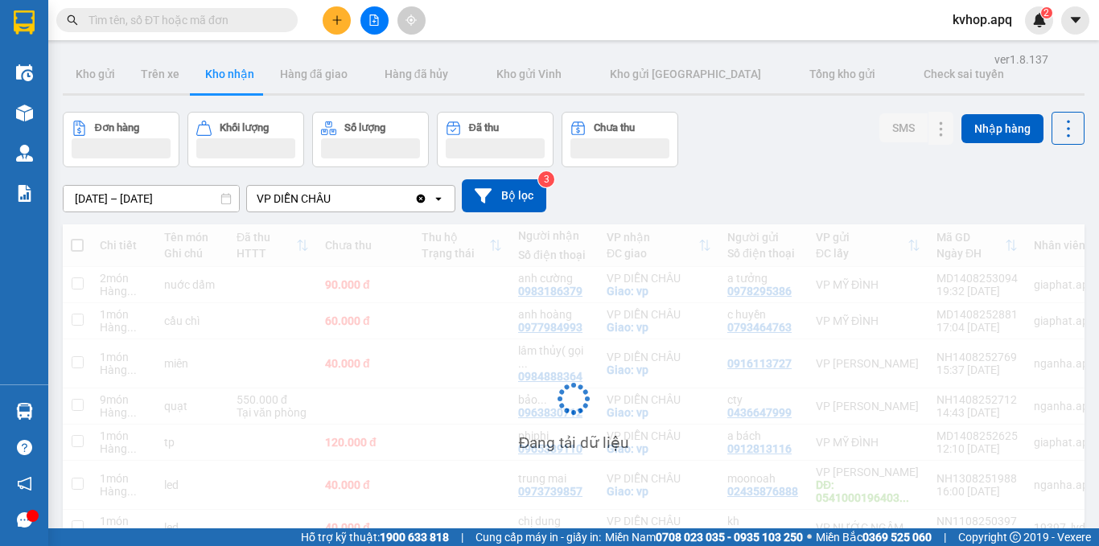
scroll to position [90, 0]
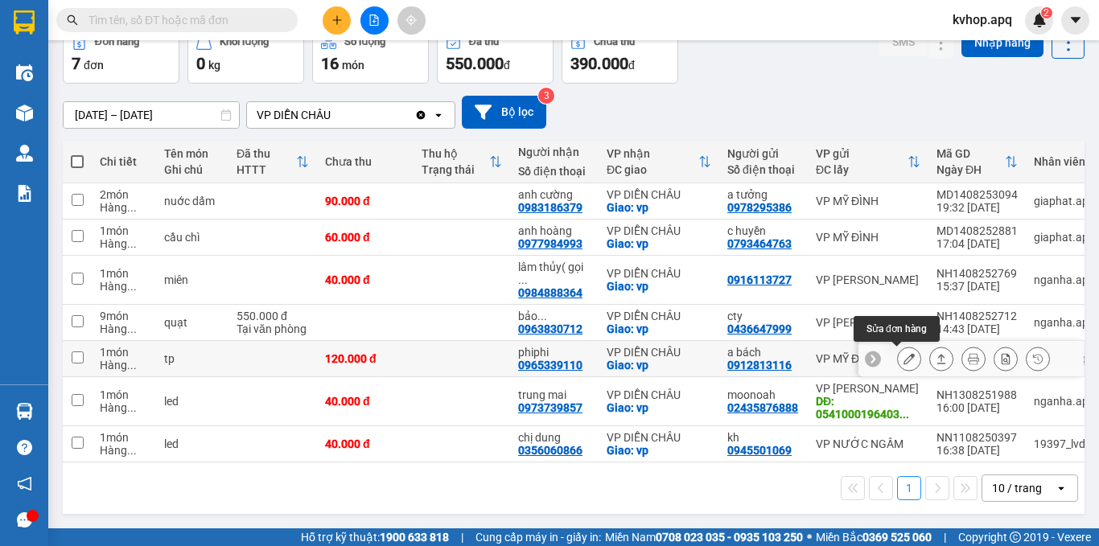
click at [904, 354] on button at bounding box center [909, 359] width 23 height 28
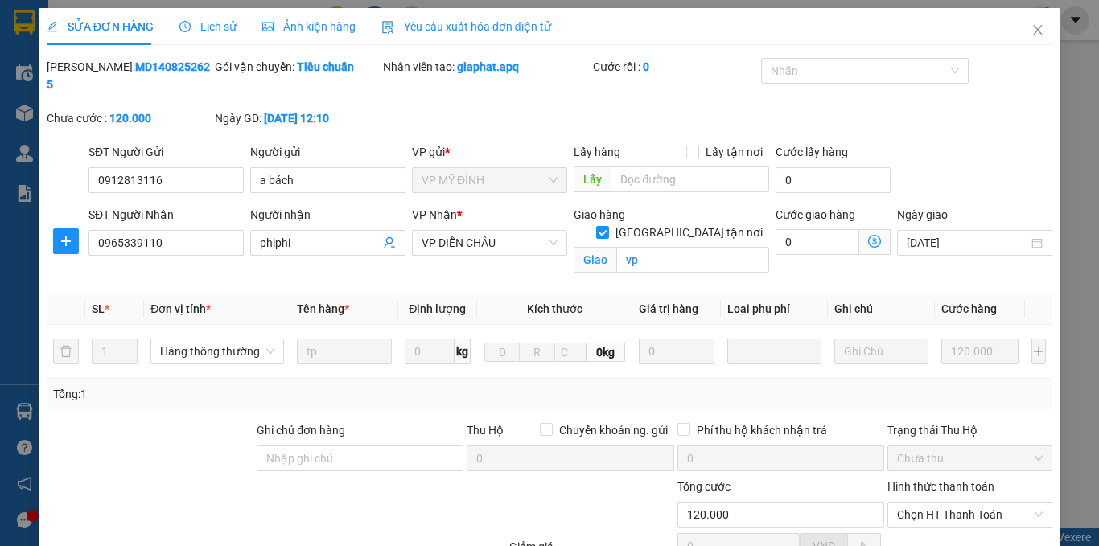
type input "0912813116"
type input "a bách"
type input "0965339110"
type input "phiphi"
checkbox input "true"
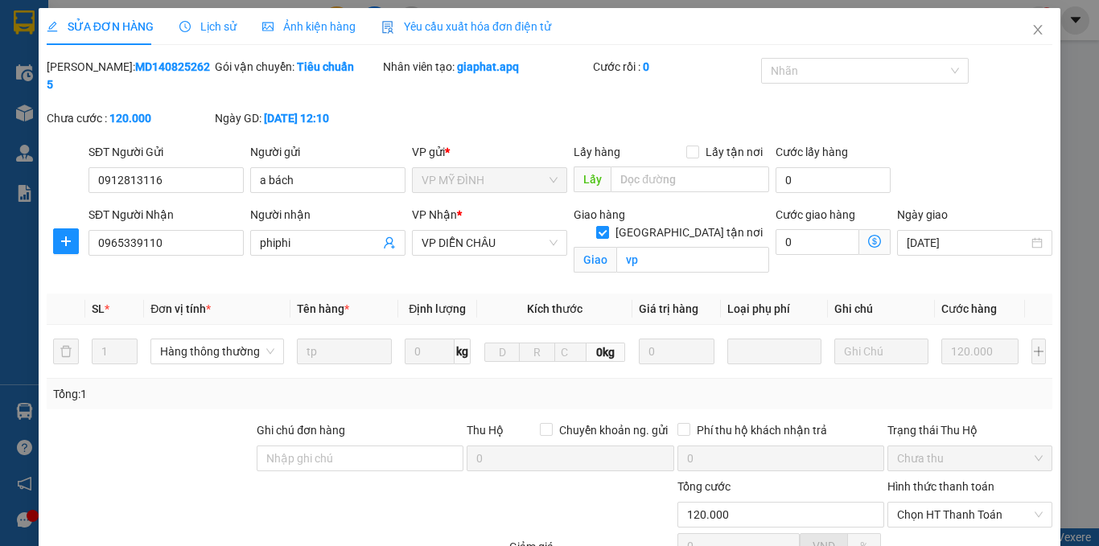
type input "vp"
type input "120.000"
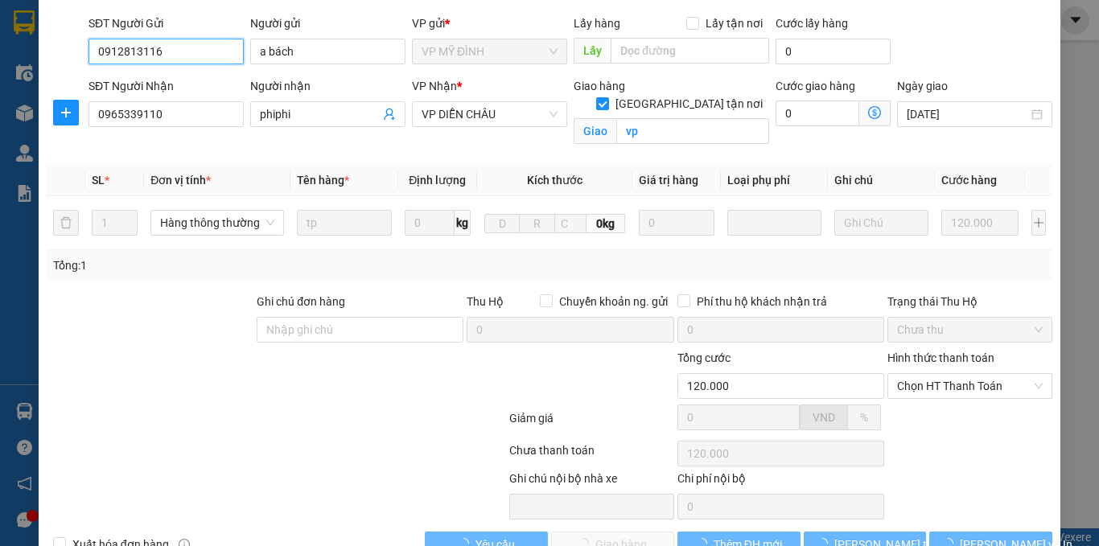
scroll to position [154, 0]
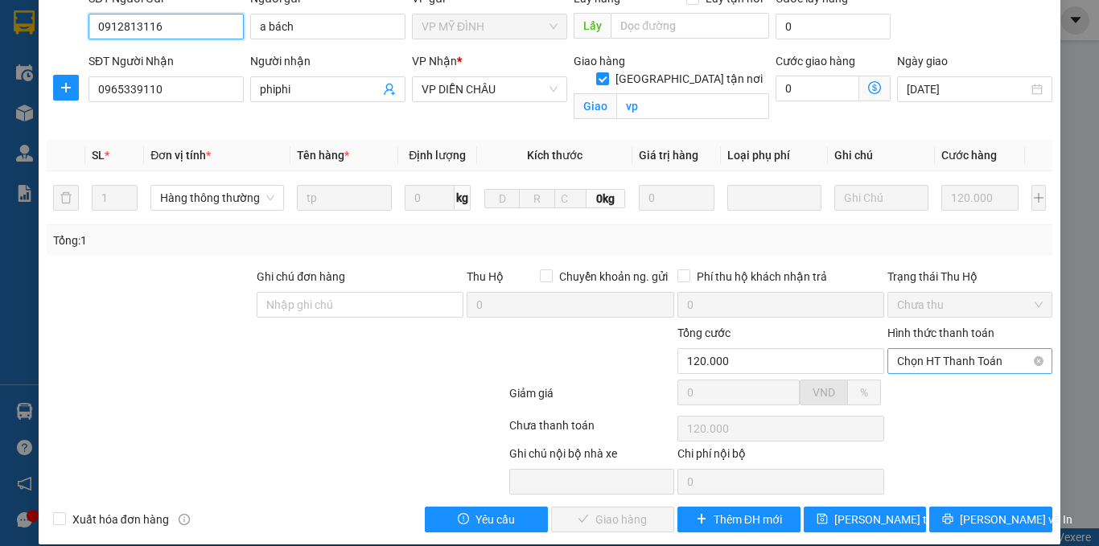
drag, startPoint x: 948, startPoint y: 332, endPoint x: 940, endPoint y: 347, distance: 17.3
click at [946, 349] on span "Chọn HT Thanh Toán" at bounding box center [970, 361] width 146 height 24
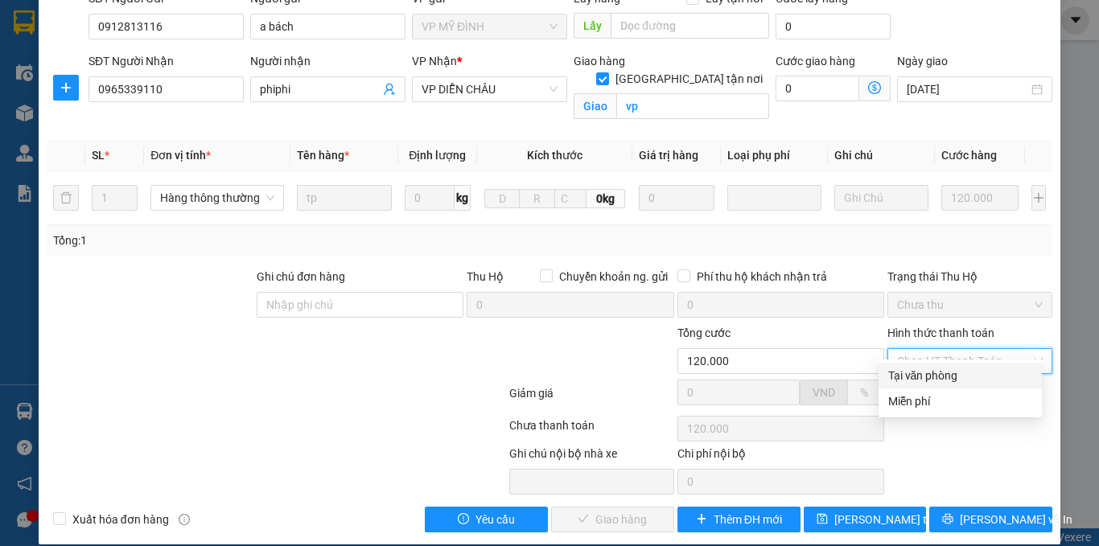
click at [930, 368] on div "Tại văn phòng" at bounding box center [960, 376] width 144 height 18
type input "0"
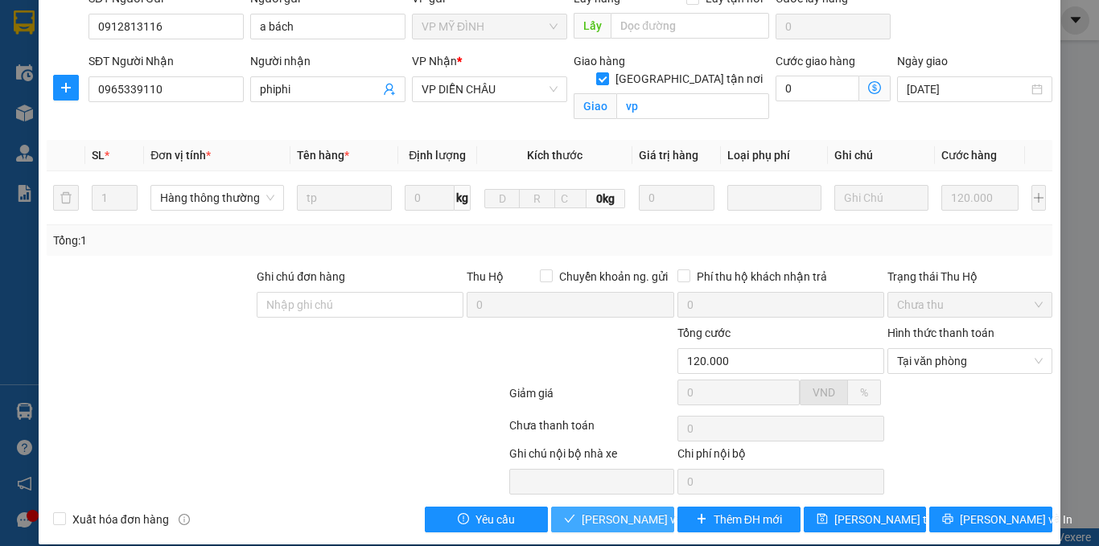
click at [619, 511] on span "[PERSON_NAME] và Giao hàng" at bounding box center [659, 520] width 155 height 18
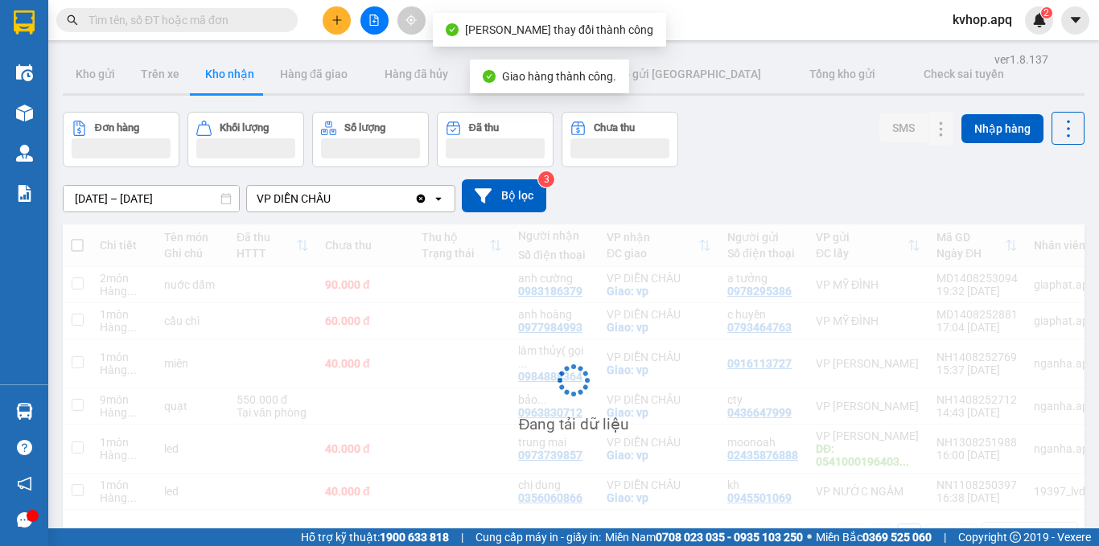
scroll to position [74, 0]
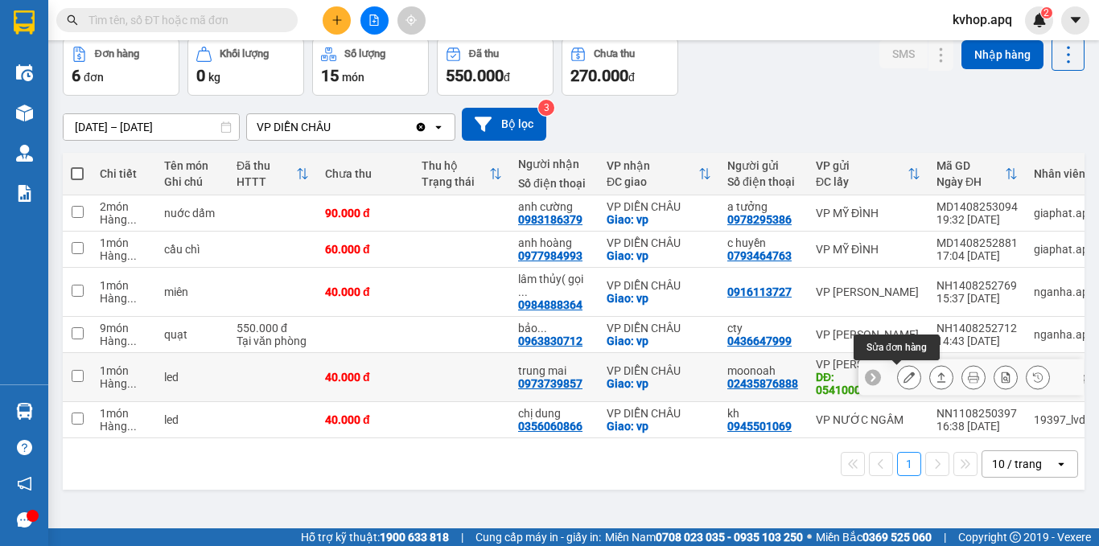
click at [906, 374] on button at bounding box center [909, 378] width 23 height 28
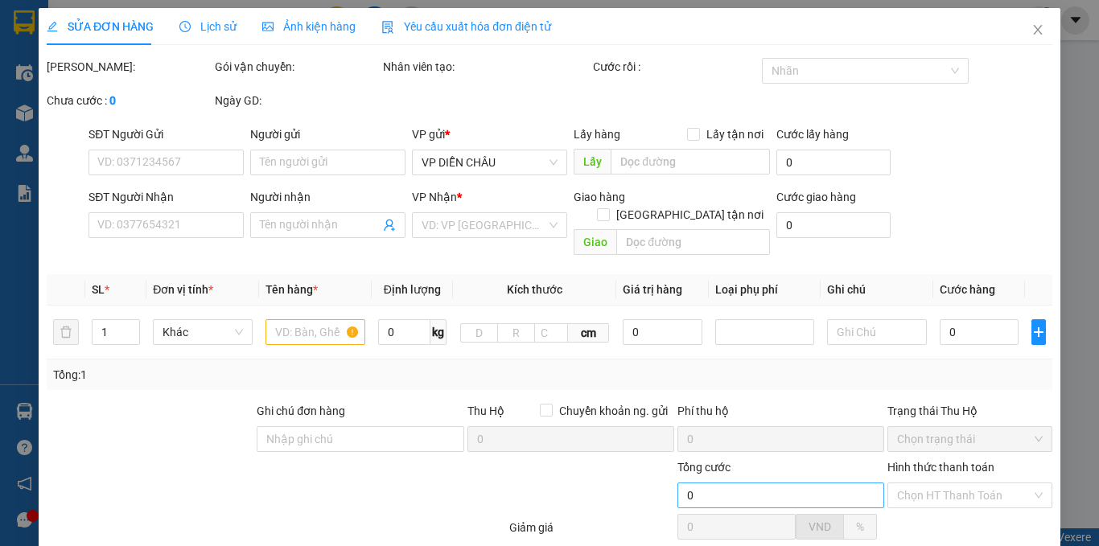
type input "02435876888"
type input "moonoah"
type input "0541000196403 vietcombanh trân thị yên"
type input "0973739857"
type input "trung mai"
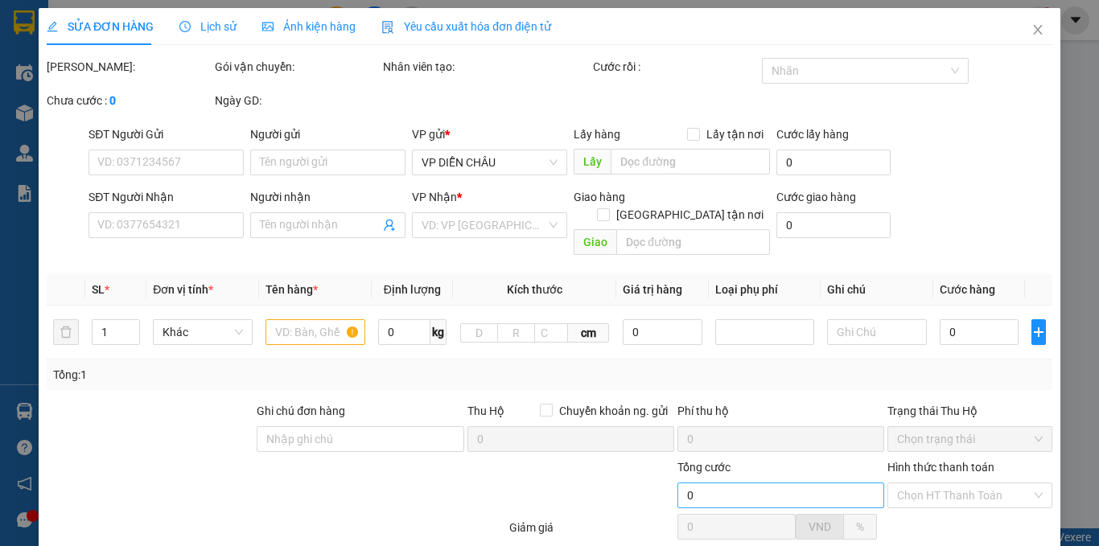
checkbox input "true"
type input "vp"
type input "40.000"
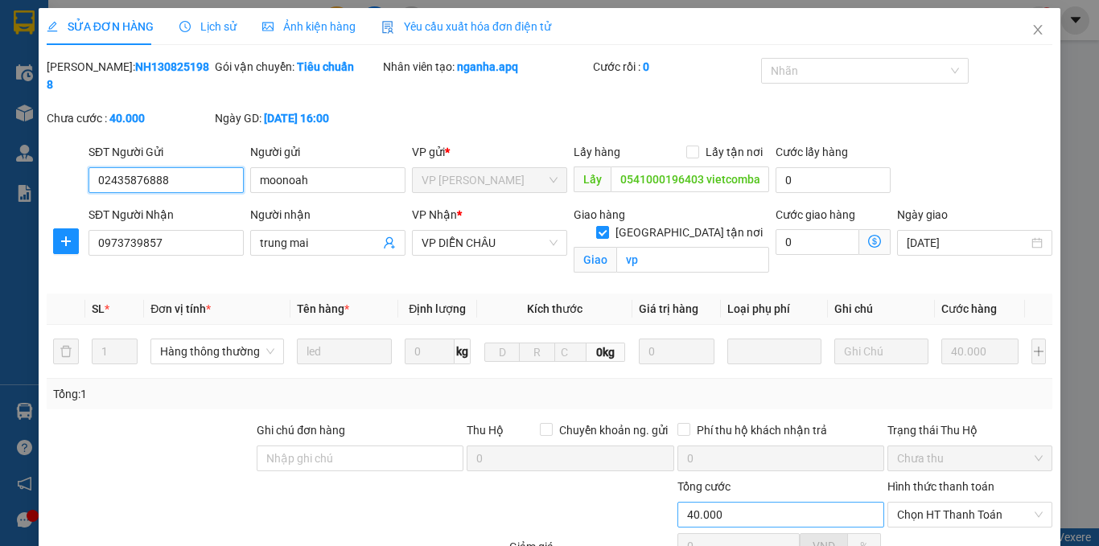
scroll to position [126, 0]
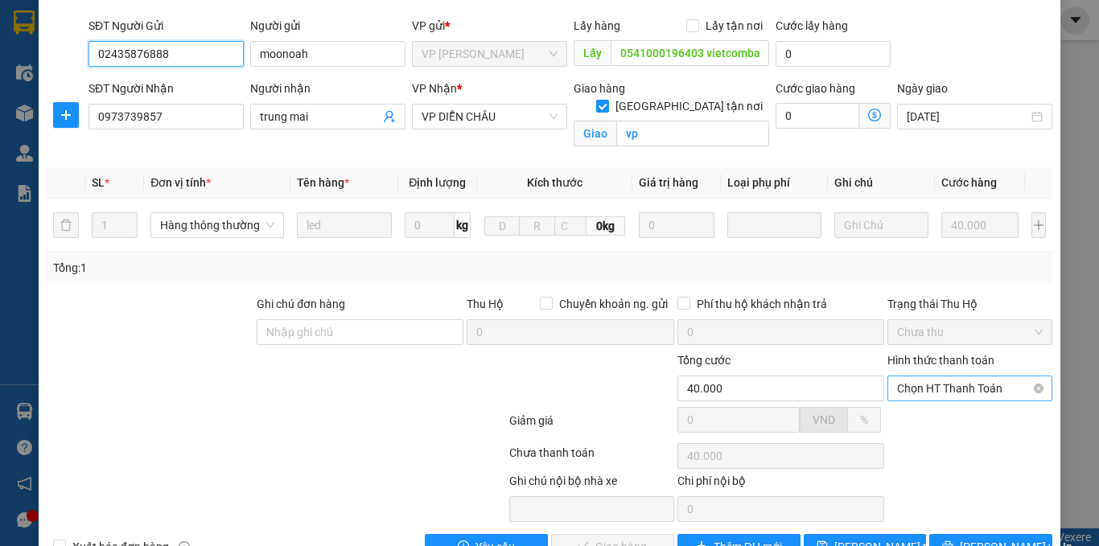
click at [901, 377] on span "Chọn HT Thanh Toán" at bounding box center [970, 389] width 146 height 24
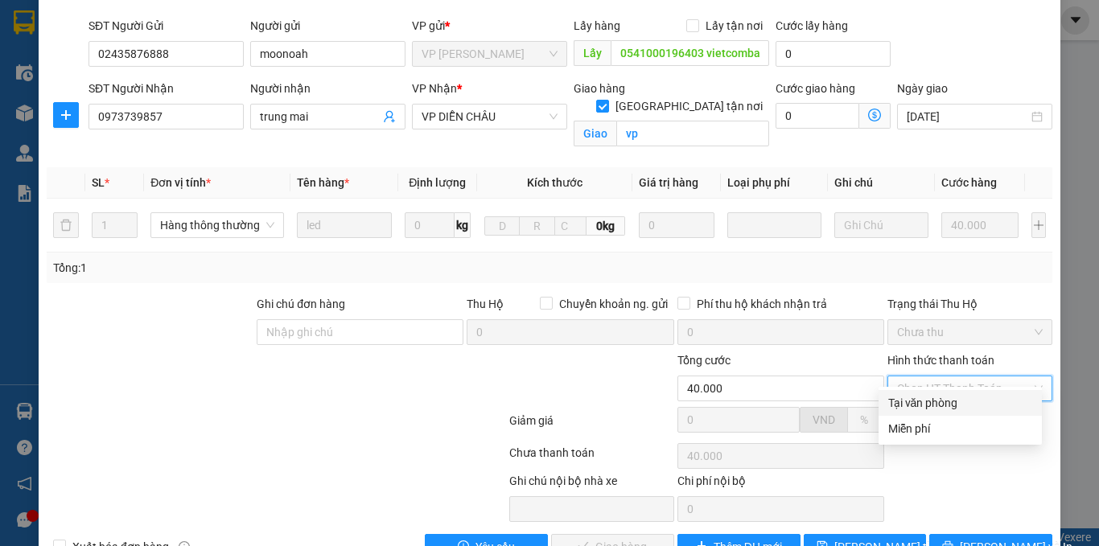
click at [900, 406] on div "Tại văn phòng" at bounding box center [960, 403] width 144 height 18
type input "0"
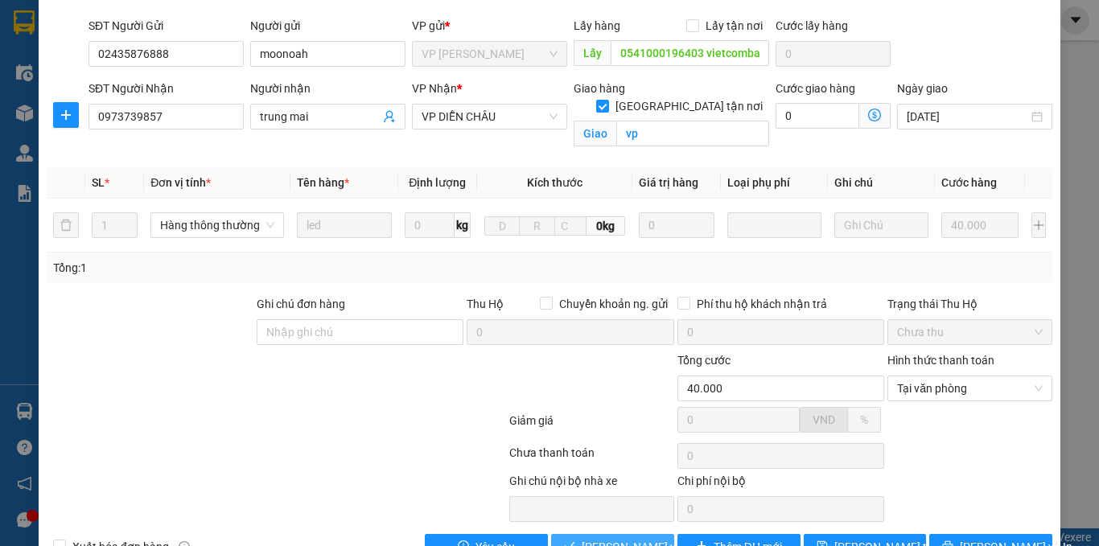
click at [593, 538] on span "[PERSON_NAME] và Giao hàng" at bounding box center [659, 547] width 155 height 18
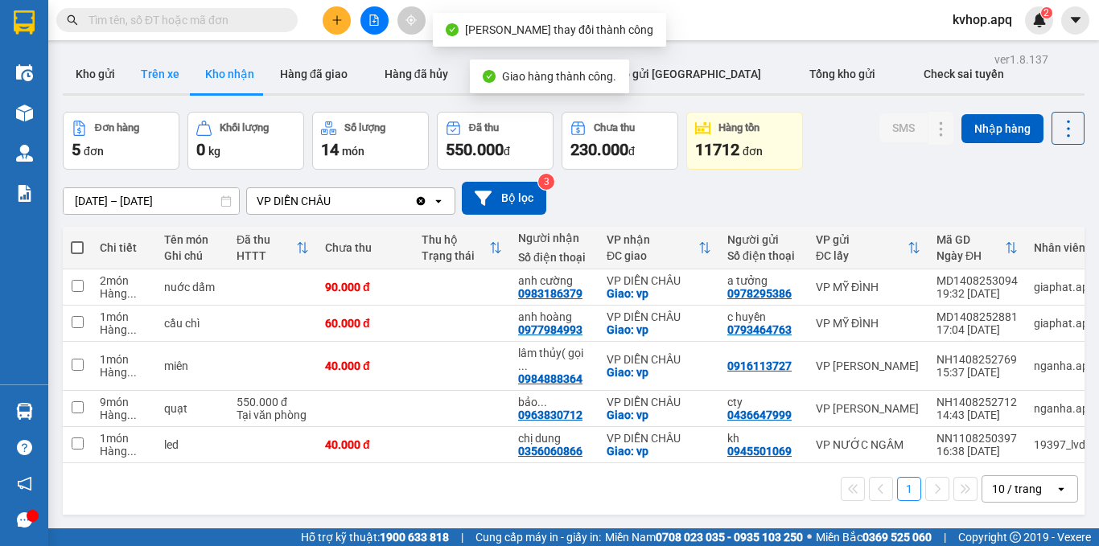
click at [169, 72] on button "Trên xe" at bounding box center [160, 74] width 64 height 39
type input "[DATE] – [DATE]"
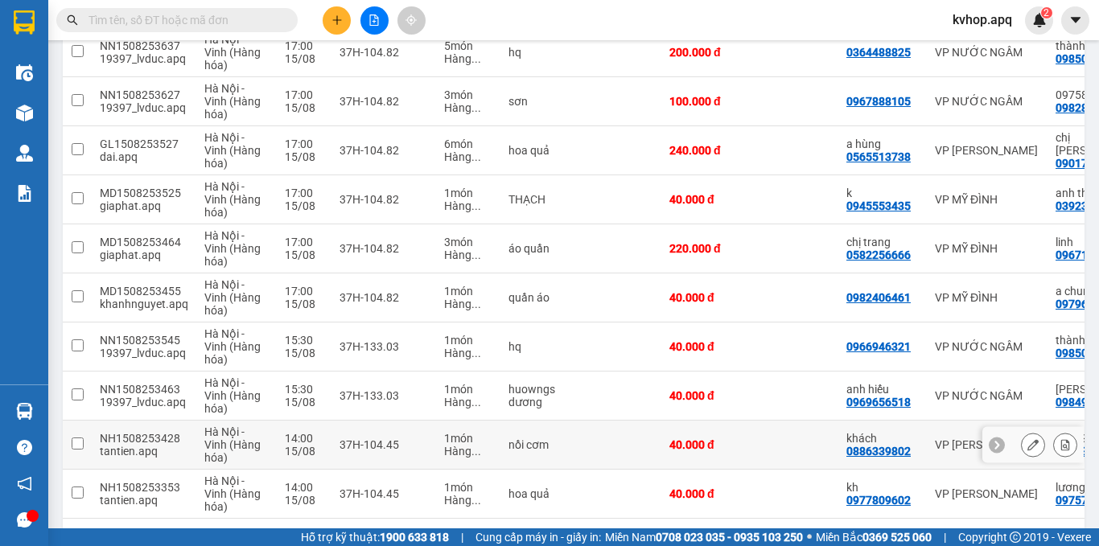
scroll to position [304, 0]
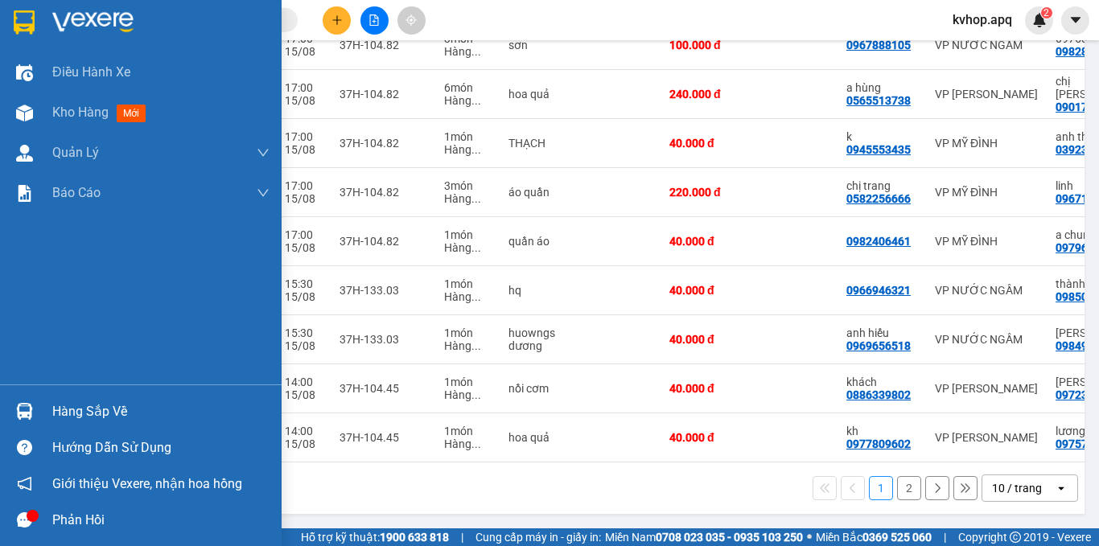
drag, startPoint x: 62, startPoint y: 408, endPoint x: 97, endPoint y: 403, distance: 34.9
click at [65, 408] on div "Hàng sắp về" at bounding box center [160, 412] width 217 height 24
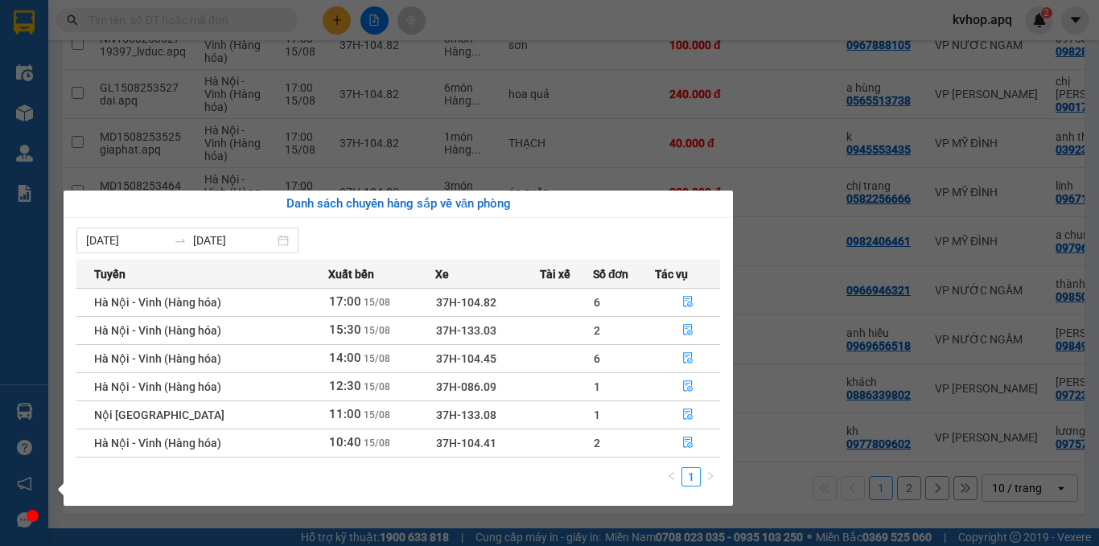
click at [547, 110] on section "Kết quả tìm kiếm ( 536 ) Bộ lọc Mã ĐH Trạng thái Món hàng Thu hộ Tổng cước Chưa…" at bounding box center [549, 273] width 1099 height 546
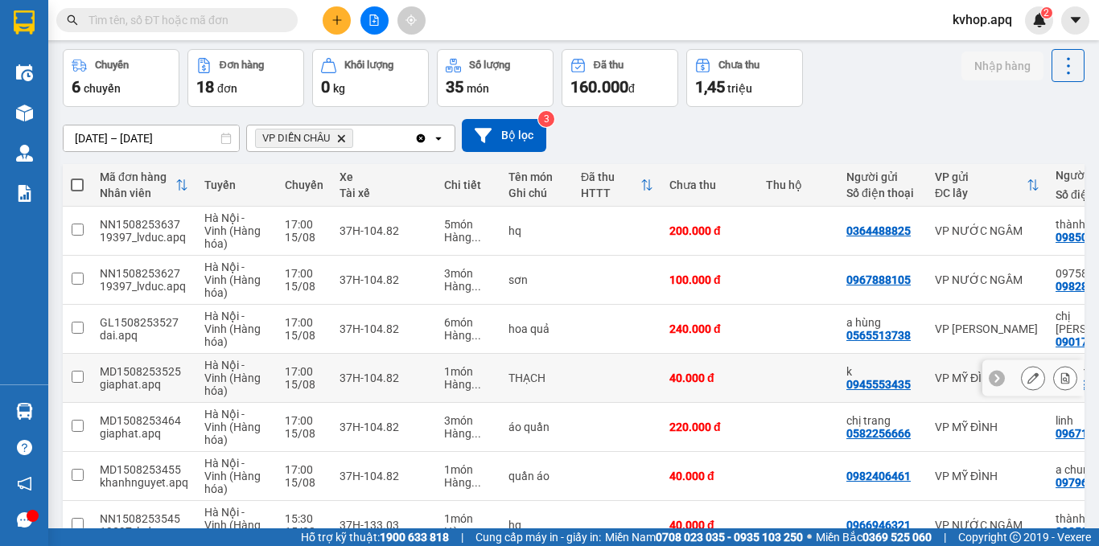
scroll to position [0, 0]
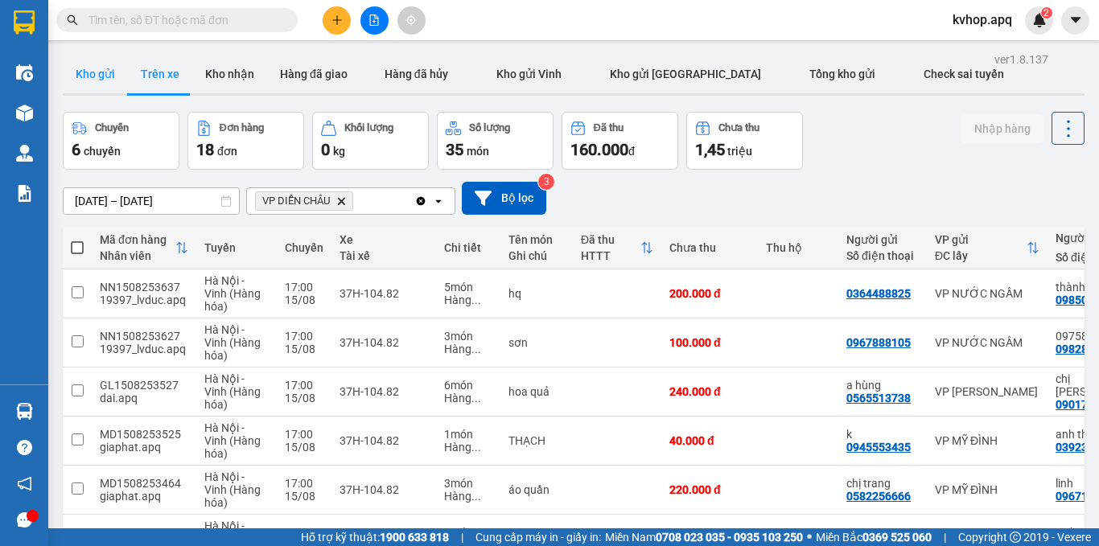
click at [113, 68] on button "Kho gửi" at bounding box center [95, 74] width 65 height 39
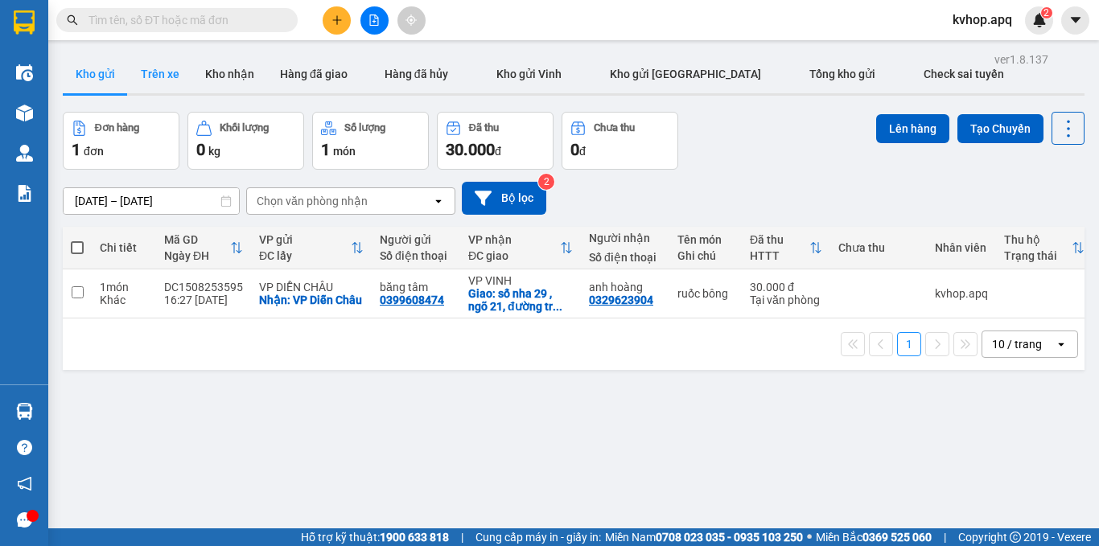
click at [142, 72] on button "Trên xe" at bounding box center [160, 74] width 64 height 39
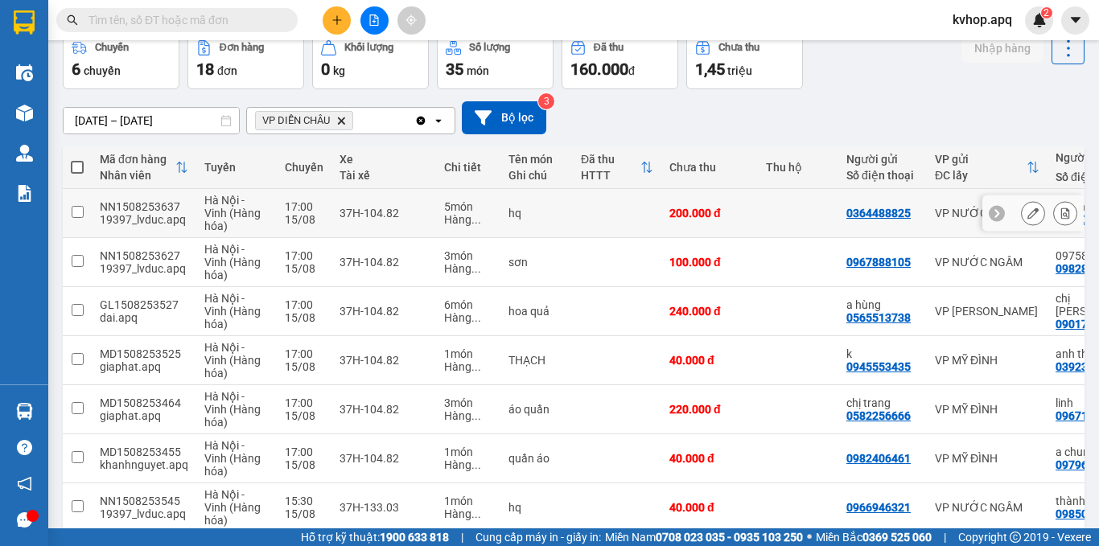
scroll to position [304, 0]
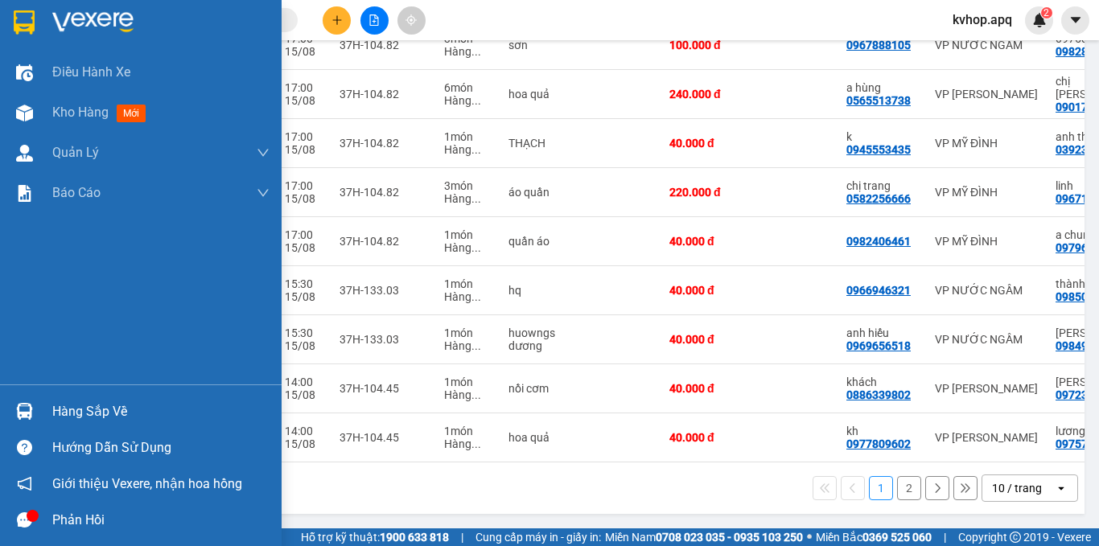
click at [96, 419] on div "Hàng sắp về" at bounding box center [160, 412] width 217 height 24
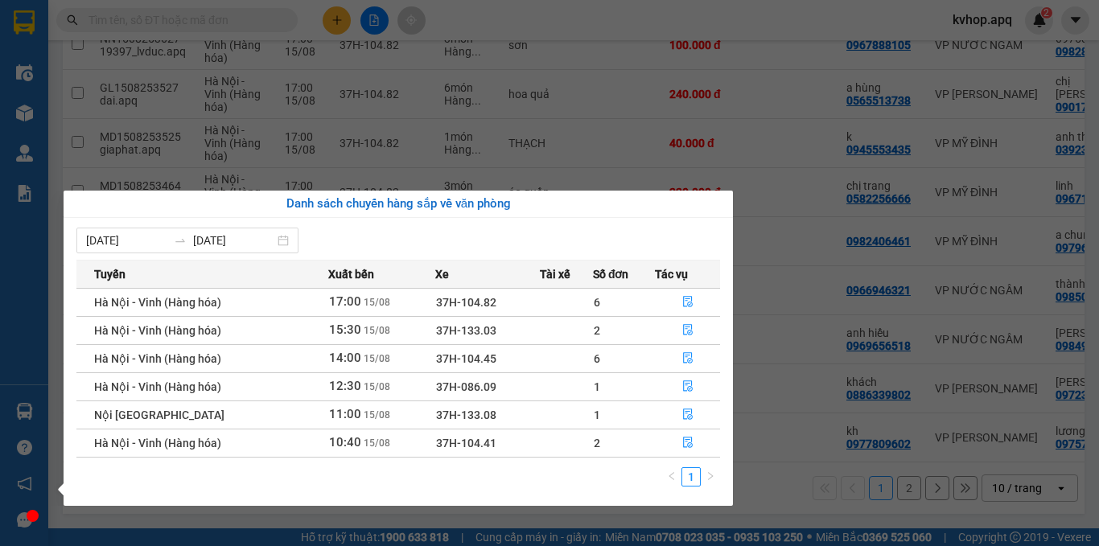
click at [591, 189] on section "Kết quả tìm kiếm ( 536 ) Bộ lọc Mã ĐH Trạng thái Món hàng Thu hộ Tổng cước Chưa…" at bounding box center [549, 273] width 1099 height 546
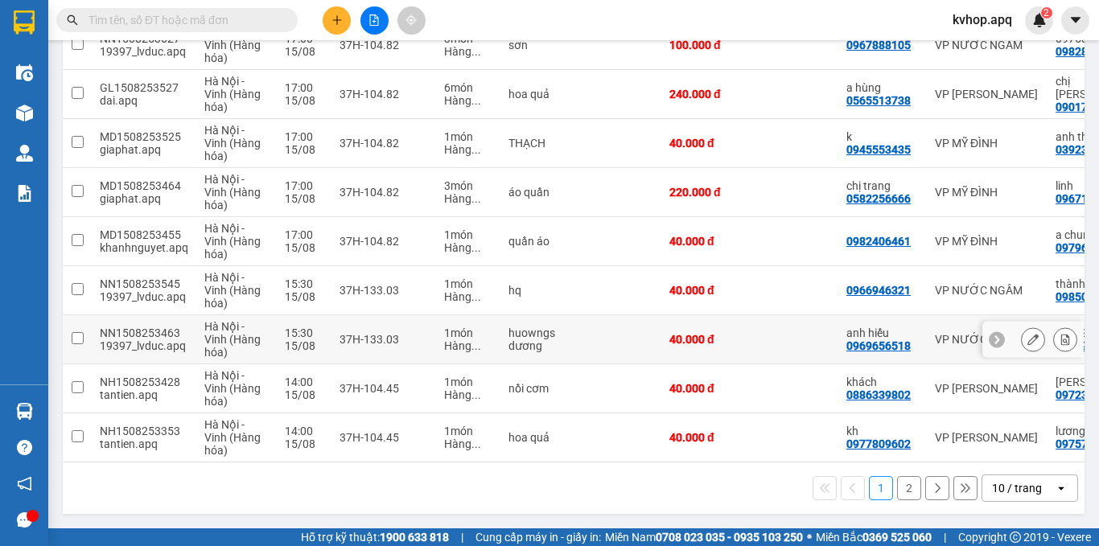
click at [503, 319] on td "huowngs dương" at bounding box center [537, 339] width 72 height 49
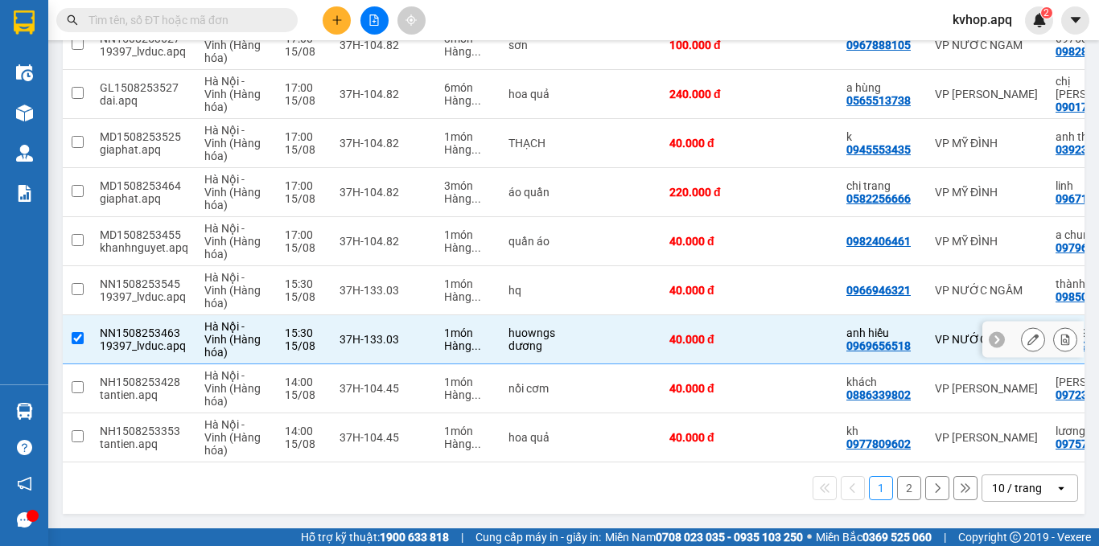
click at [496, 334] on td "1 món Hàng ..." at bounding box center [468, 339] width 64 height 49
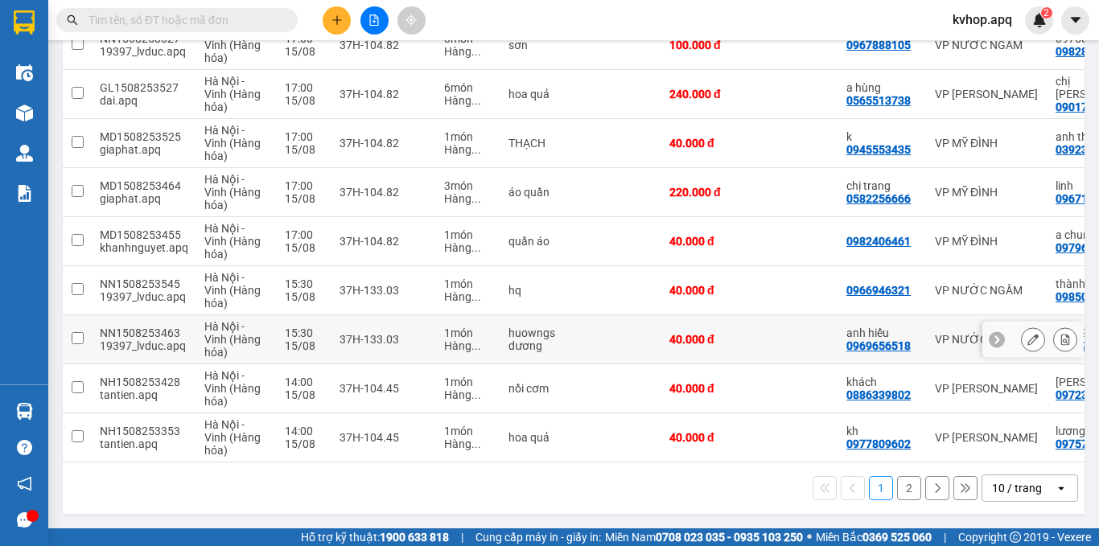
drag, startPoint x: 521, startPoint y: 326, endPoint x: 534, endPoint y: 312, distance: 18.8
click at [525, 327] on div "huowngs dương" at bounding box center [537, 340] width 56 height 26
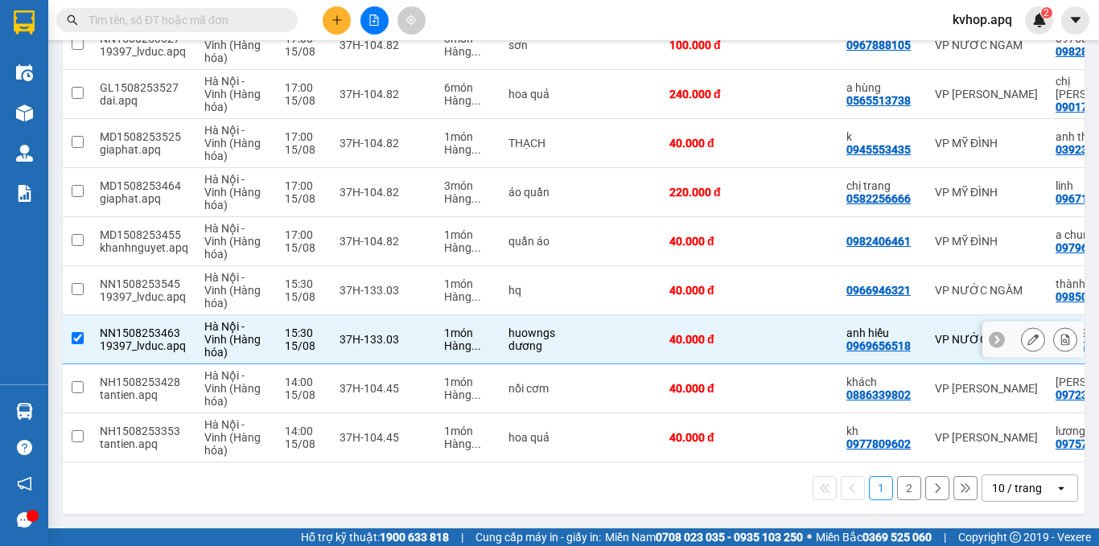
drag, startPoint x: 534, startPoint y: 312, endPoint x: 543, endPoint y: 319, distance: 11.6
click at [535, 315] on td "huowngs dương" at bounding box center [537, 339] width 72 height 49
click at [543, 327] on div "huowngs dương" at bounding box center [537, 340] width 56 height 26
checkbox input "true"
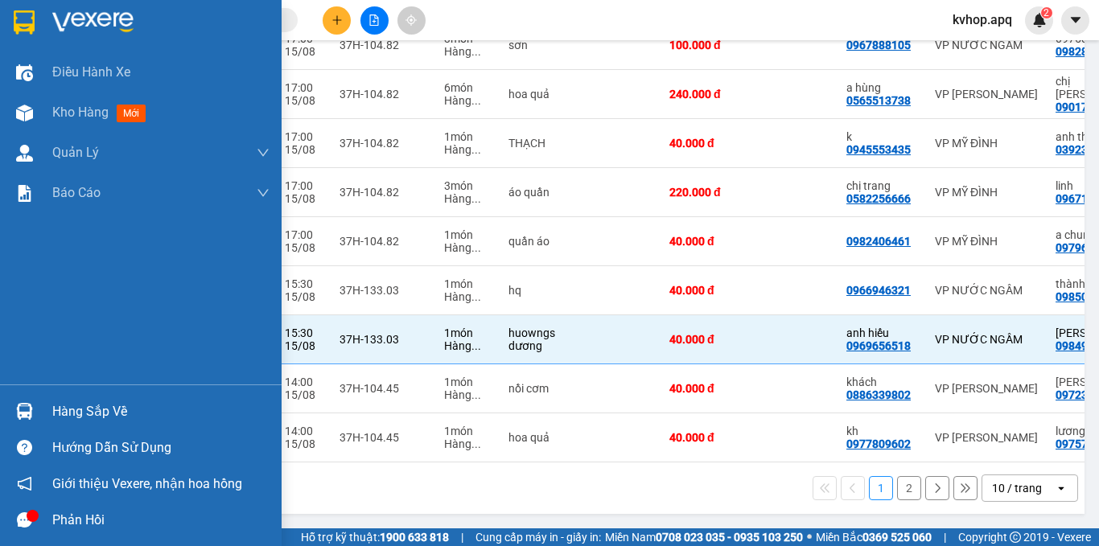
click at [72, 410] on div "Hàng sắp về" at bounding box center [160, 412] width 217 height 24
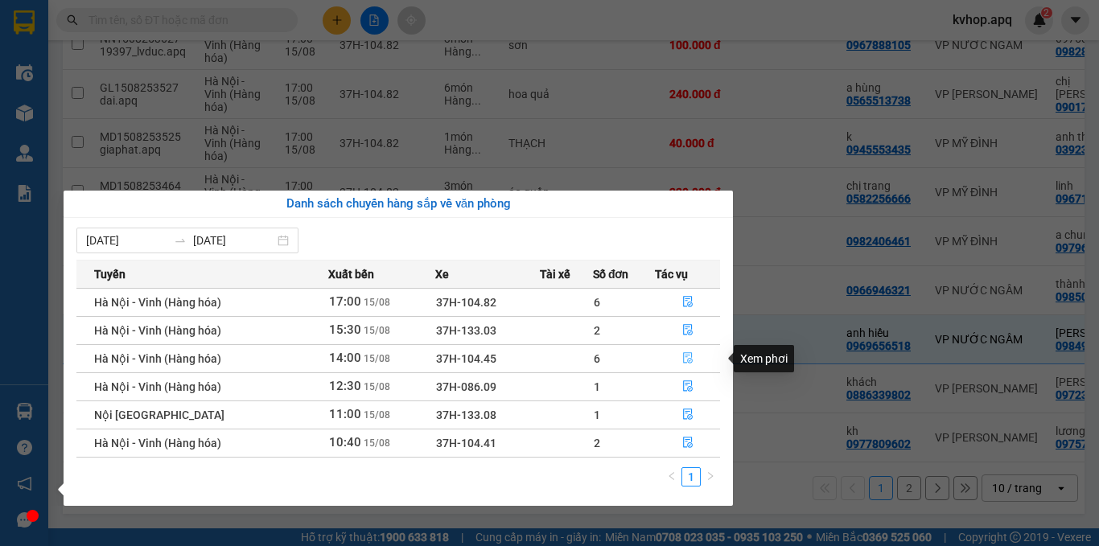
click at [683, 354] on icon "file-done" at bounding box center [688, 358] width 10 height 11
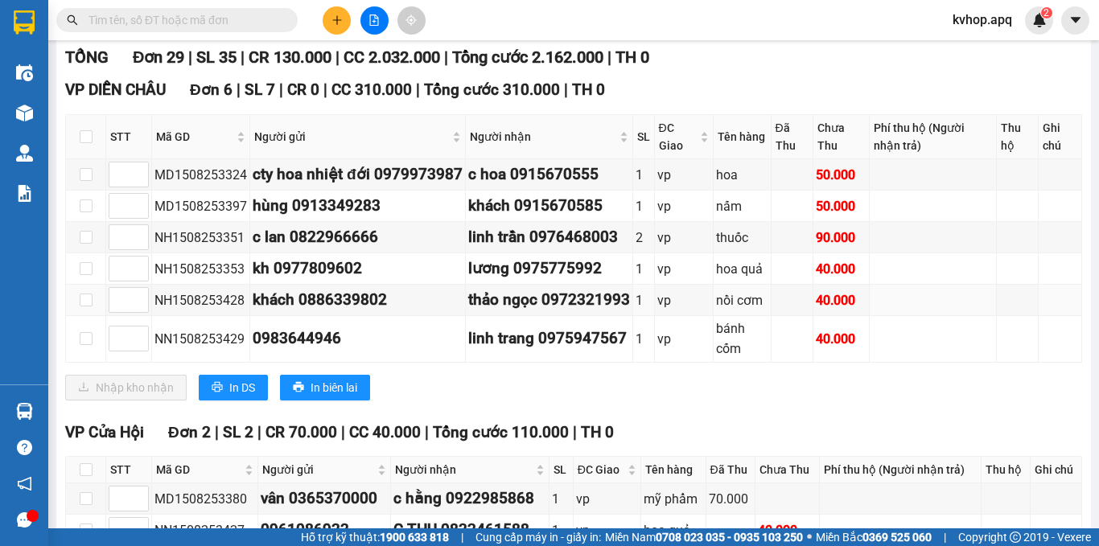
scroll to position [257, 0]
